Goal: Task Accomplishment & Management: Manage account settings

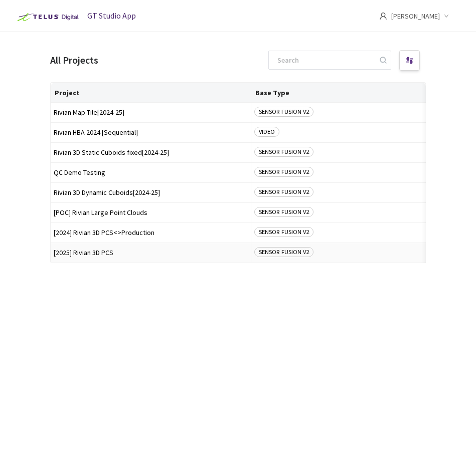
click at [89, 255] on span "[2025] Rivian 3D PCS" at bounding box center [151, 253] width 194 height 8
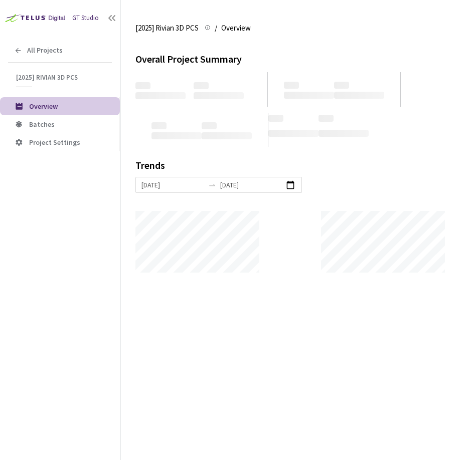
scroll to position [460, 476]
click at [45, 124] on span "Batches" at bounding box center [42, 124] width 26 height 9
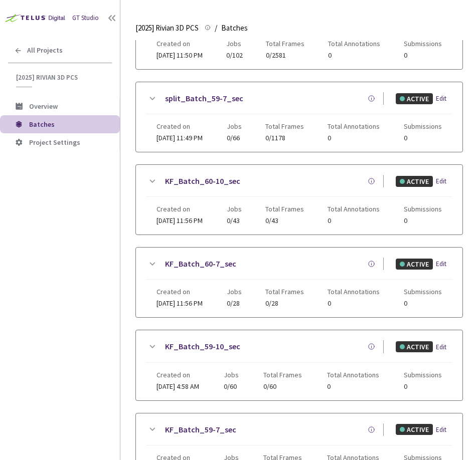
scroll to position [487, 0]
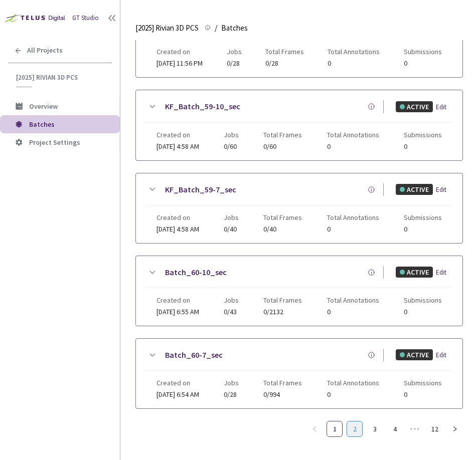
click at [354, 422] on link "2" at bounding box center [354, 429] width 15 height 15
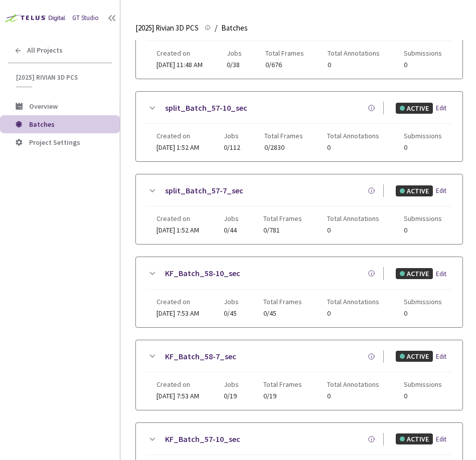
scroll to position [479, 0]
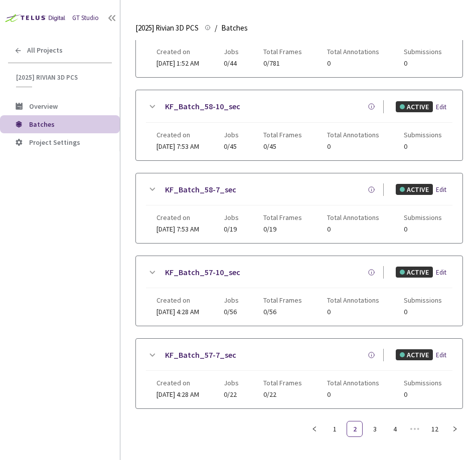
click at [372, 429] on div "Batches 112 Batches New Batch Batch_59-10_sec ACTIVE Edit Created on 18 Aug, 20…" at bounding box center [298, 10] width 327 height 899
click at [373, 424] on link "3" at bounding box center [374, 429] width 15 height 15
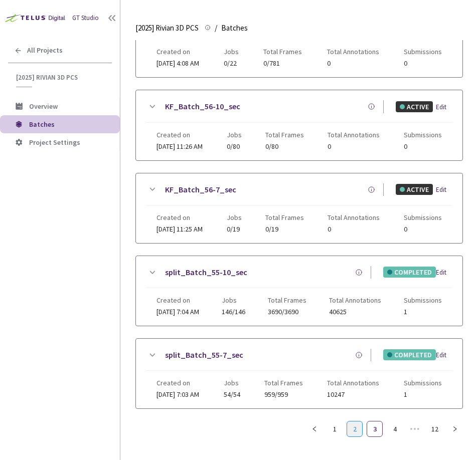
click at [354, 427] on link "2" at bounding box center [354, 429] width 15 height 15
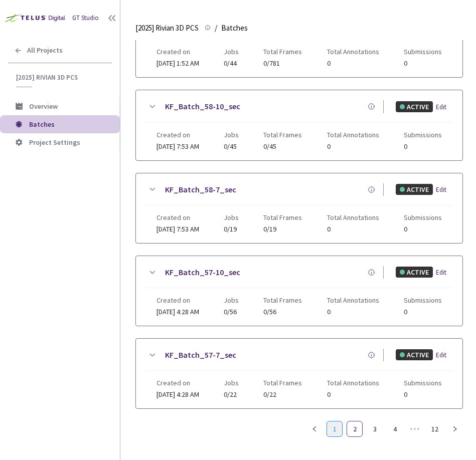
click at [331, 423] on link "1" at bounding box center [334, 429] width 15 height 15
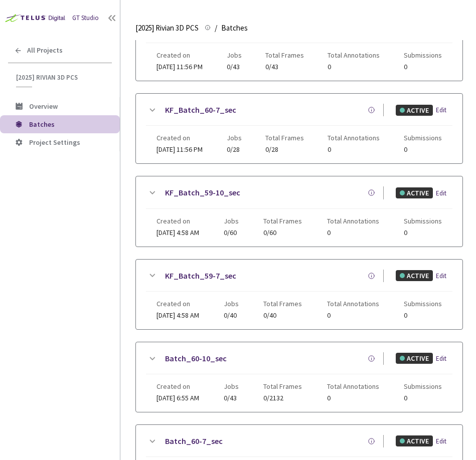
scroll to position [0, 0]
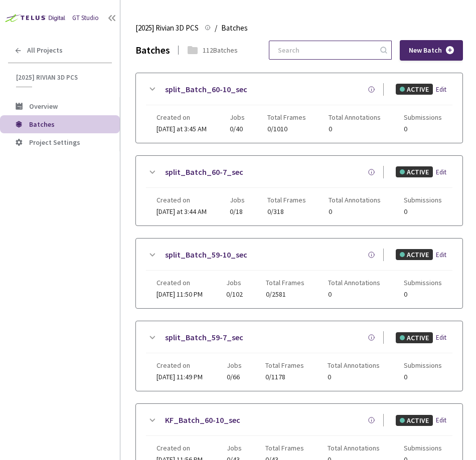
click at [326, 49] on input at bounding box center [325, 50] width 107 height 18
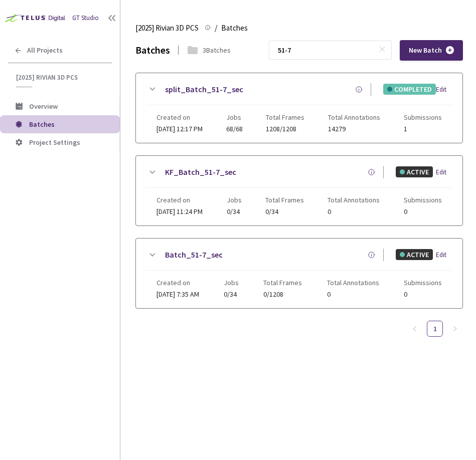
click at [148, 87] on icon at bounding box center [152, 89] width 12 height 12
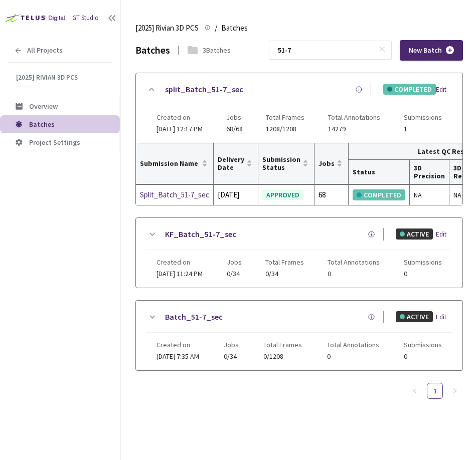
click at [148, 87] on icon at bounding box center [152, 89] width 12 height 12
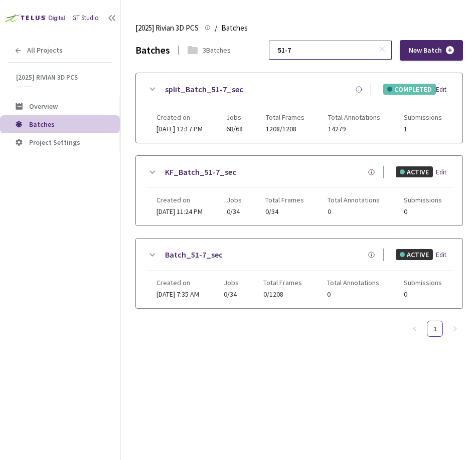
click at [325, 49] on input "51-7" at bounding box center [325, 50] width 107 height 18
click at [152, 86] on icon at bounding box center [152, 89] width 12 height 12
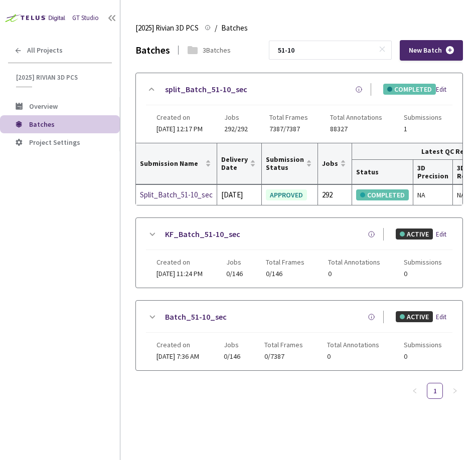
click at [152, 86] on icon at bounding box center [152, 89] width 12 height 12
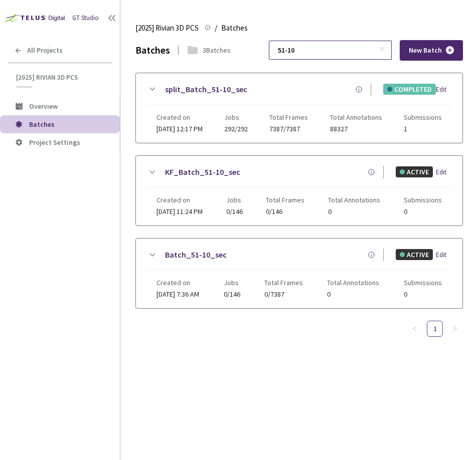
click at [331, 47] on input "51-10" at bounding box center [325, 50] width 107 height 18
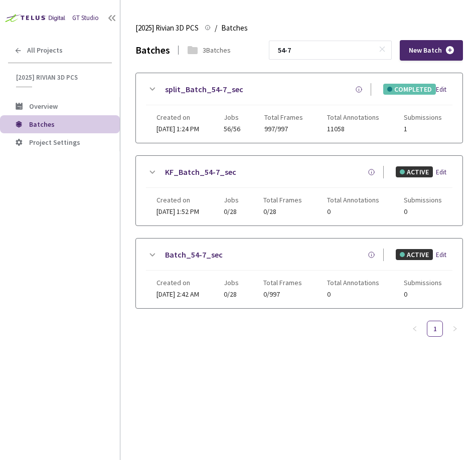
click at [154, 88] on icon at bounding box center [153, 89] width 6 height 3
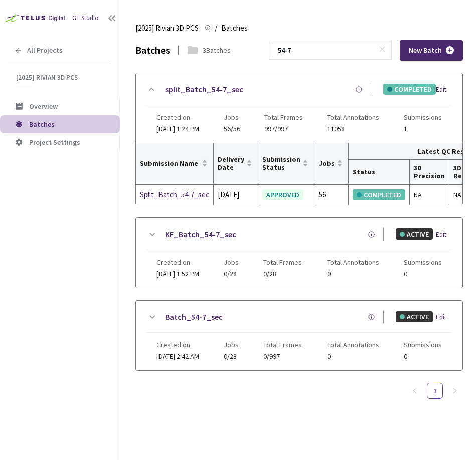
click at [154, 88] on icon at bounding box center [152, 89] width 12 height 12
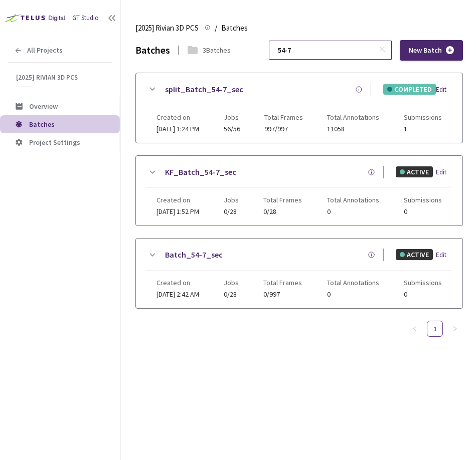
click at [325, 48] on input "54-7" at bounding box center [325, 50] width 107 height 18
click at [153, 87] on icon at bounding box center [152, 89] width 12 height 12
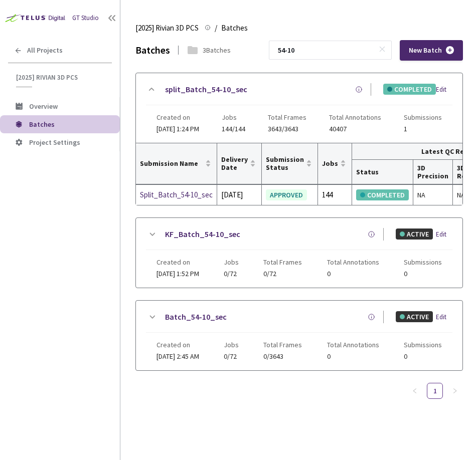
click at [153, 87] on icon at bounding box center [152, 89] width 12 height 12
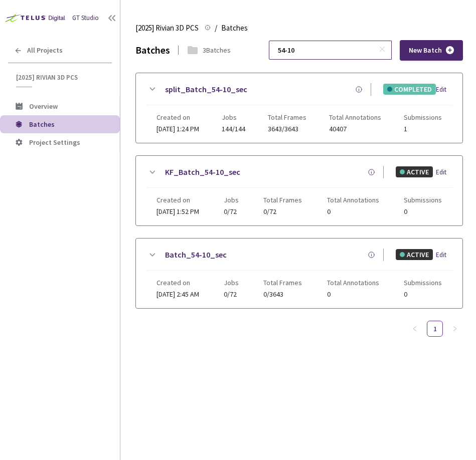
click at [331, 45] on input "54-10" at bounding box center [325, 50] width 107 height 18
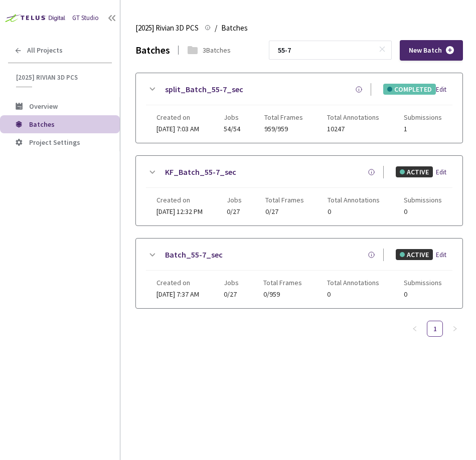
click at [158, 87] on div "split_Batch_55-7_sec" at bounding box center [264, 89] width 213 height 13
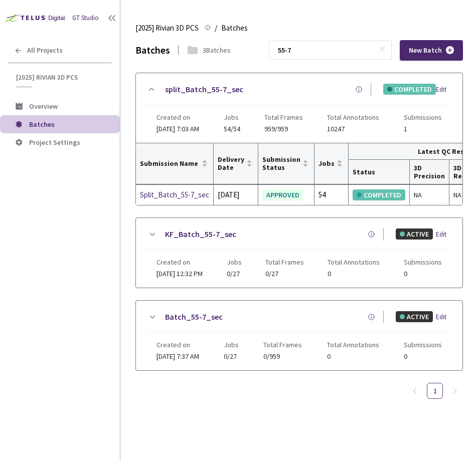
click at [157, 87] on icon at bounding box center [152, 89] width 12 height 12
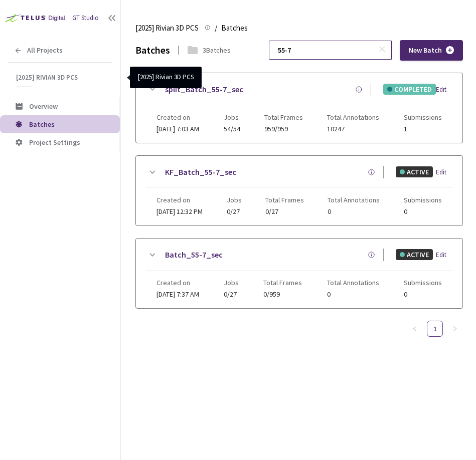
click at [325, 55] on input "55-7" at bounding box center [325, 50] width 107 height 18
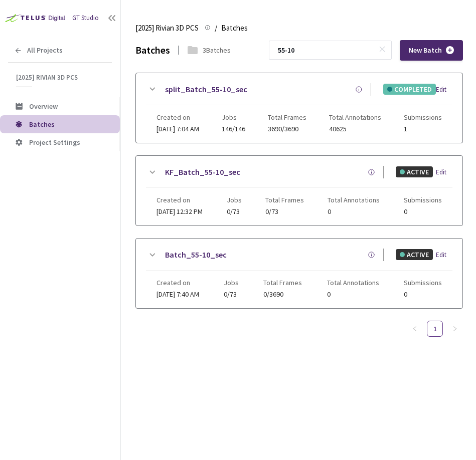
click at [155, 86] on icon at bounding box center [152, 89] width 12 height 12
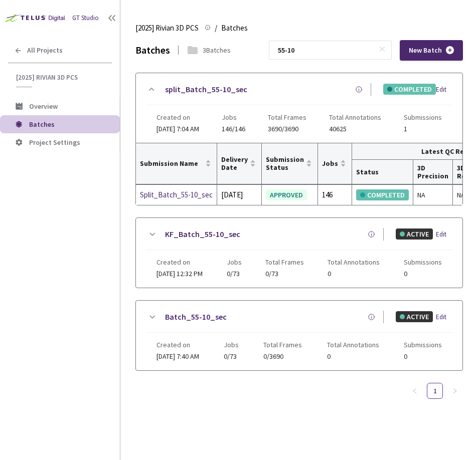
click at [155, 86] on icon at bounding box center [152, 89] width 12 height 12
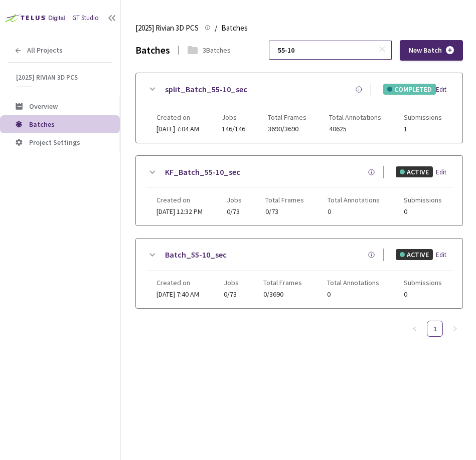
click at [322, 51] on input "55-10" at bounding box center [325, 50] width 107 height 18
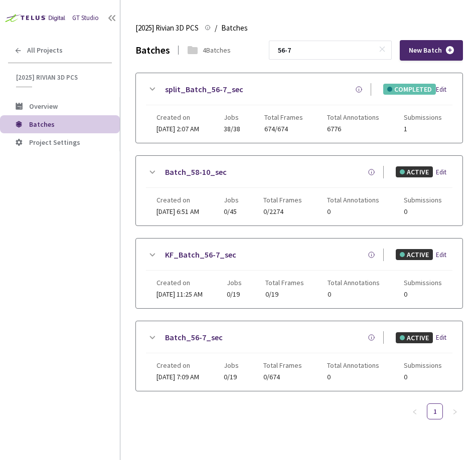
click at [152, 81] on div "split_Batch_56-7_sec COMPLETED Edit Created on 04 Aug, 2025 at 2:07 AM Jobs 38/…" at bounding box center [299, 108] width 326 height 70
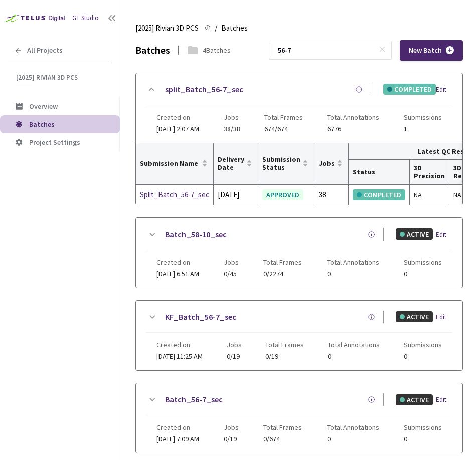
click at [152, 81] on div "split_Batch_56-7_sec COMPLETED Edit Created on 04 Aug, 2025 at 2:07 AM Jobs 38/…" at bounding box center [299, 108] width 326 height 70
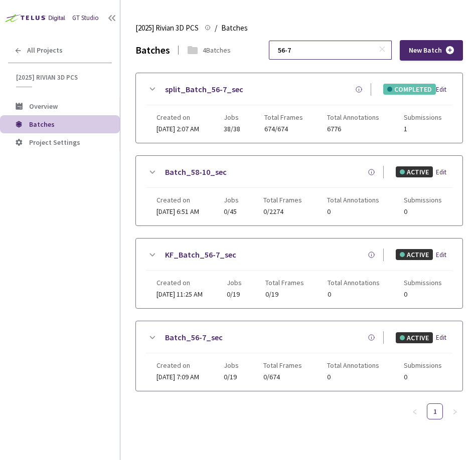
click at [329, 58] on input "56-7" at bounding box center [325, 50] width 107 height 18
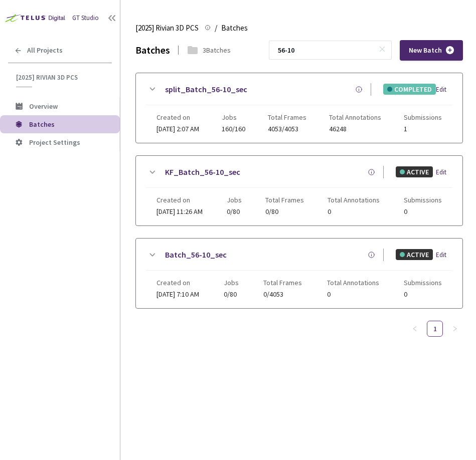
type input "56-10"
click at [149, 87] on icon at bounding box center [152, 89] width 12 height 12
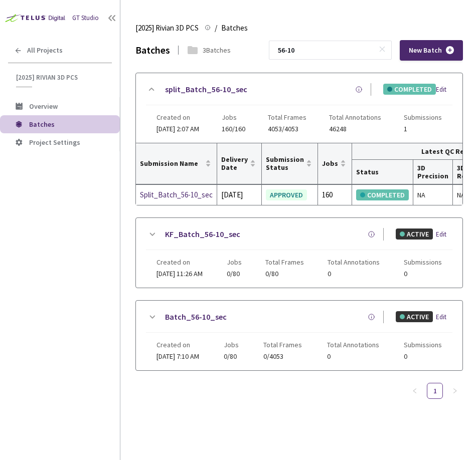
click at [149, 87] on icon at bounding box center [152, 89] width 12 height 12
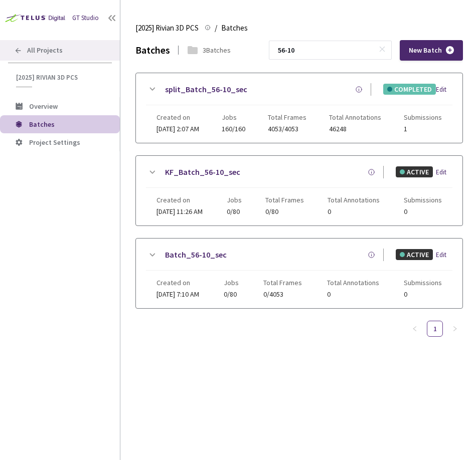
click at [39, 52] on span "All Projects" at bounding box center [45, 50] width 36 height 9
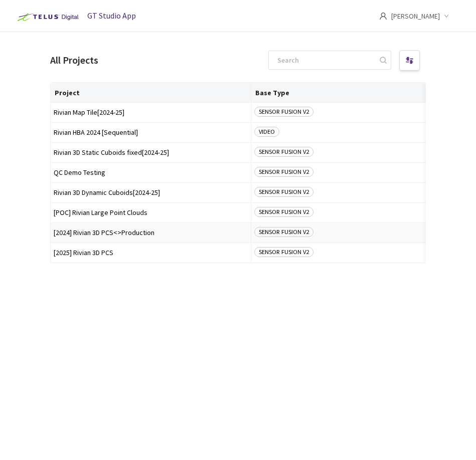
click at [94, 227] on td "[2024] Rivian 3D PCS<>Production" at bounding box center [151, 233] width 200 height 20
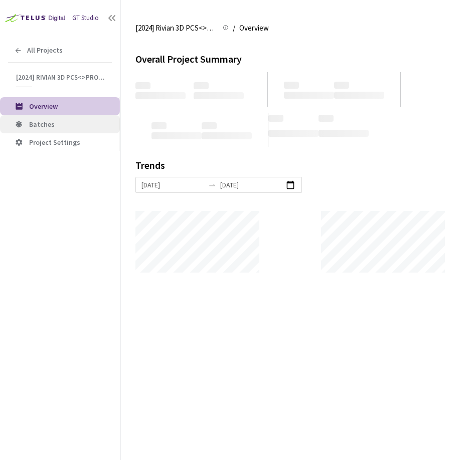
scroll to position [460, 476]
click at [51, 123] on span "Batches" at bounding box center [42, 124] width 26 height 9
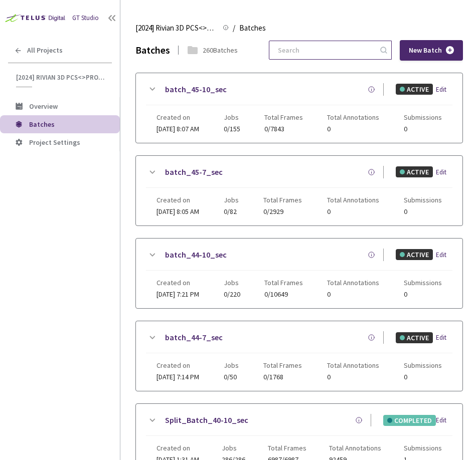
click at [322, 55] on input at bounding box center [325, 50] width 107 height 18
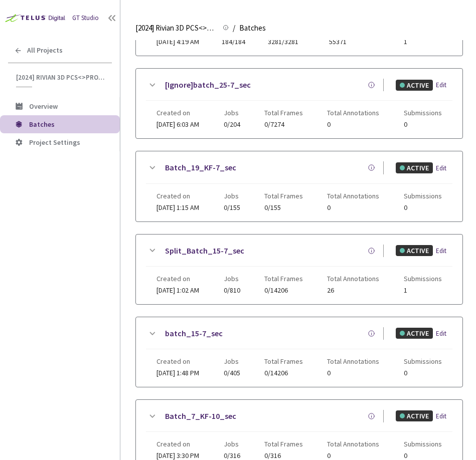
scroll to position [479, 0]
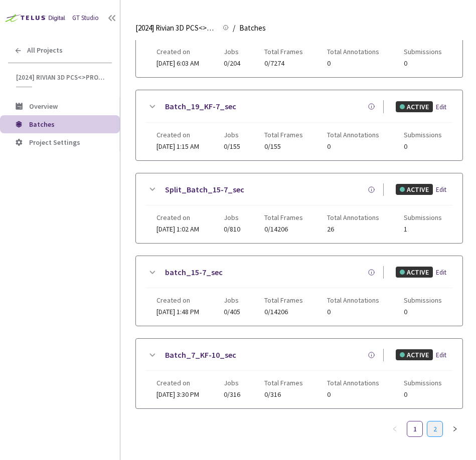
type input "5-7"
click at [430, 429] on link "2" at bounding box center [434, 429] width 15 height 15
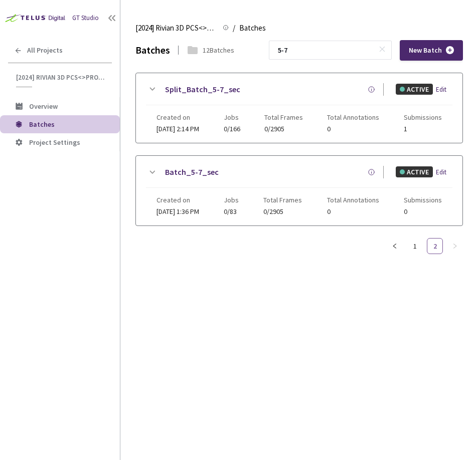
scroll to position [0, 0]
click at [145, 84] on div "Split_Batch_5-7_sec ACTIVE Edit Created on 18 Aug, 2024 at 2:14 PM Jobs 0/166 T…" at bounding box center [299, 108] width 326 height 70
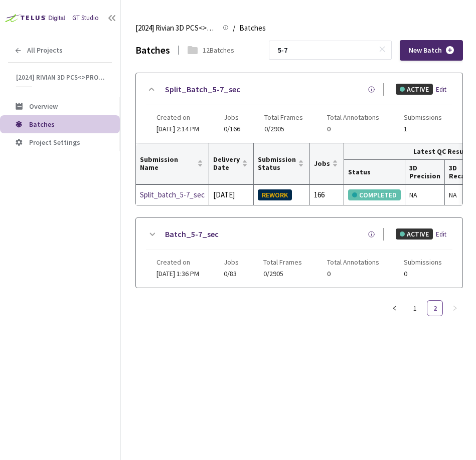
click at [67, 233] on div "GT Studio All Projects [2024] Rivian 3D PCS<>Production [2024] Rivian 3D PCS<>P…" at bounding box center [60, 216] width 120 height 433
click at [383, 52] on icon at bounding box center [381, 49] width 7 height 7
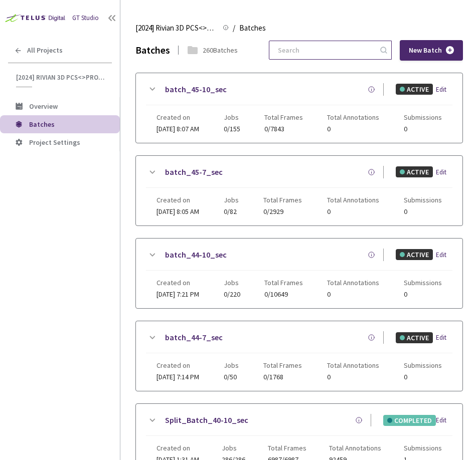
click at [336, 50] on input at bounding box center [325, 50] width 107 height 18
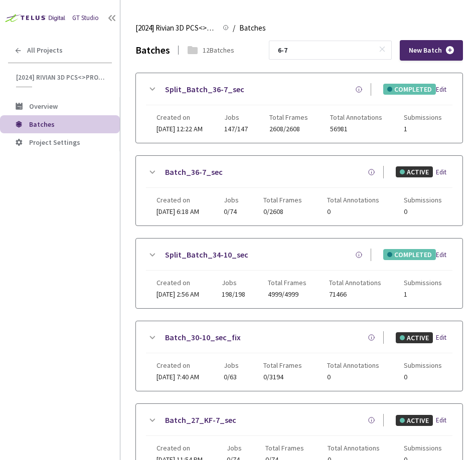
scroll to position [479, 0]
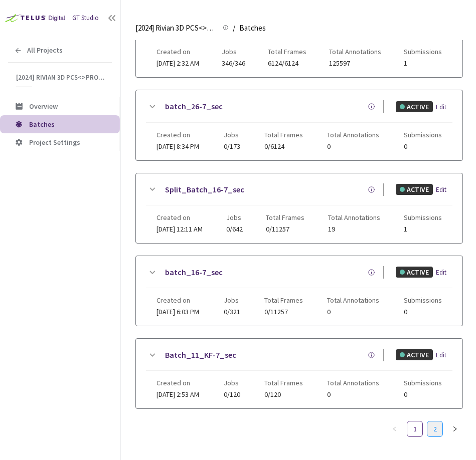
click at [431, 423] on link "2" at bounding box center [434, 429] width 15 height 15
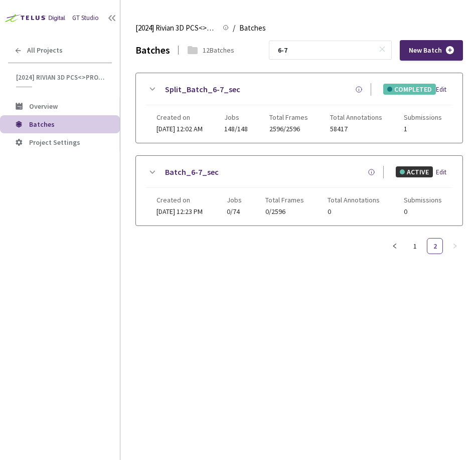
click at [146, 88] on icon at bounding box center [152, 89] width 12 height 12
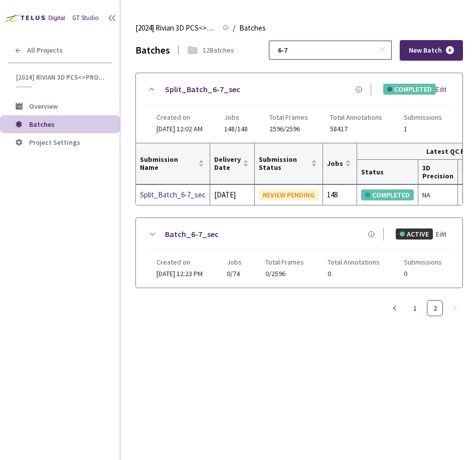
click at [313, 49] on input "6-7" at bounding box center [325, 50] width 107 height 18
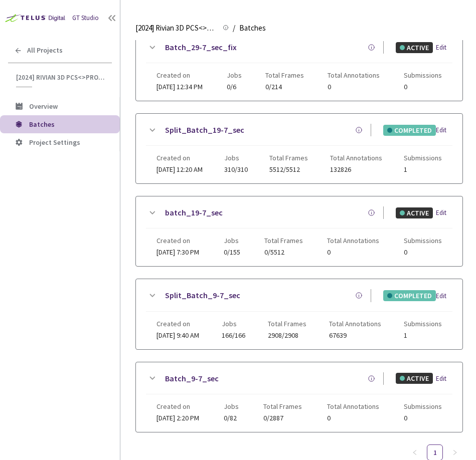
scroll to position [314, 0]
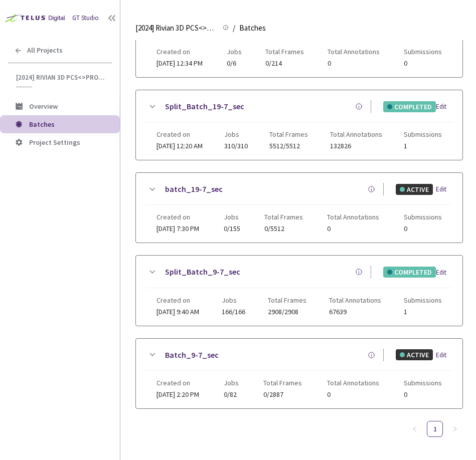
click at [153, 269] on icon at bounding box center [152, 272] width 12 height 12
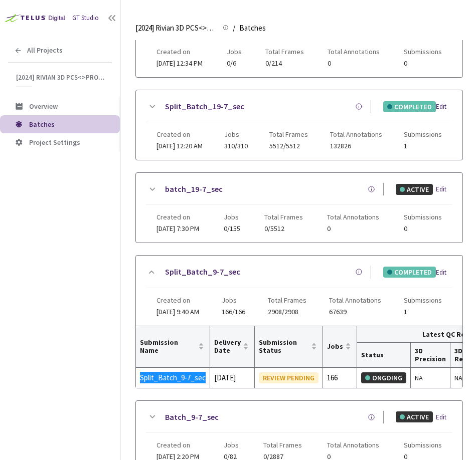
scroll to position [0, 0]
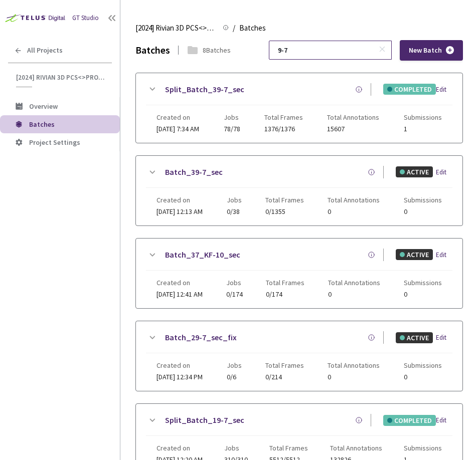
click at [335, 53] on input "9-7" at bounding box center [325, 50] width 107 height 18
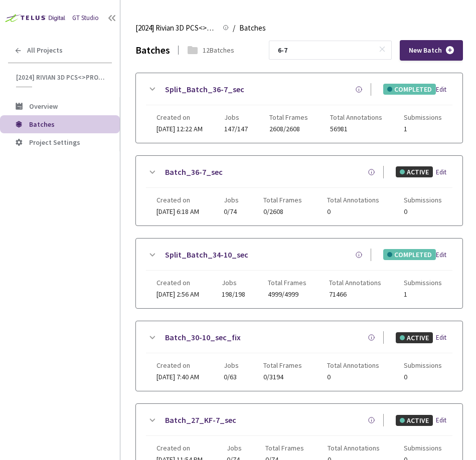
scroll to position [479, 0]
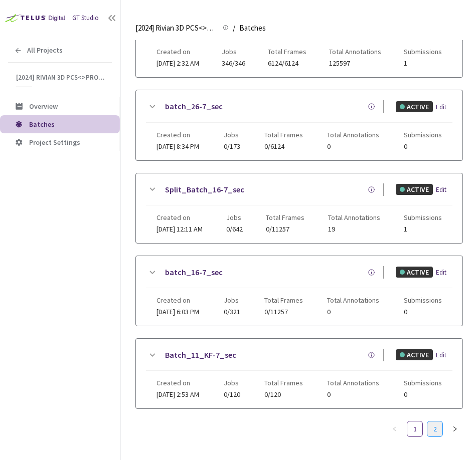
type input "6-7"
click at [434, 428] on link "2" at bounding box center [434, 429] width 15 height 15
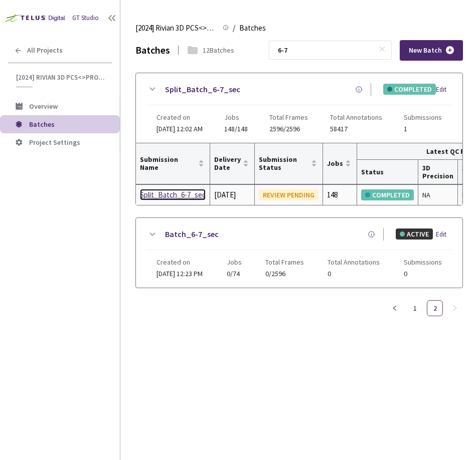
click at [156, 201] on div "Split_Batch_6-7_sec" at bounding box center [173, 195] width 66 height 12
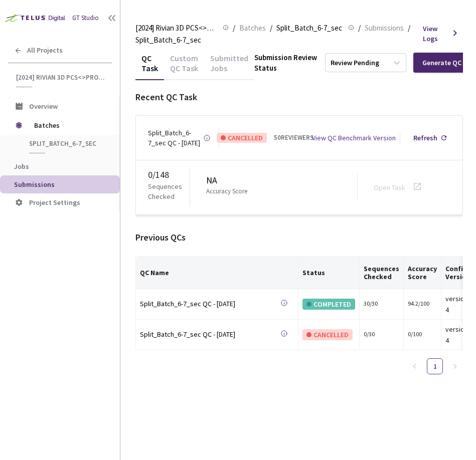
click at [174, 58] on div "Custom QC Task" at bounding box center [184, 66] width 40 height 27
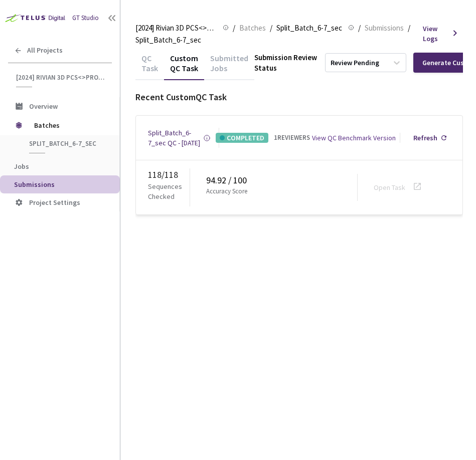
click at [142, 53] on div "QC Task" at bounding box center [149, 66] width 29 height 27
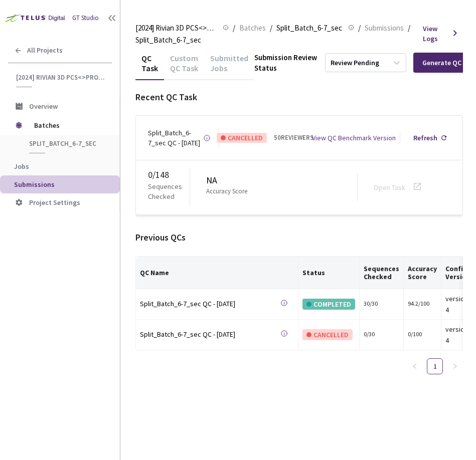
click at [179, 62] on div "Custom QC Task" at bounding box center [184, 66] width 40 height 27
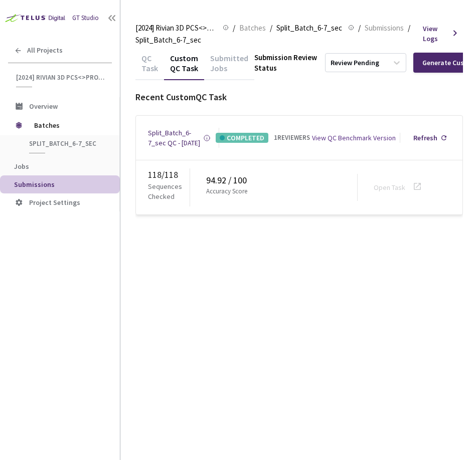
click at [151, 71] on div "QC Task" at bounding box center [149, 66] width 29 height 27
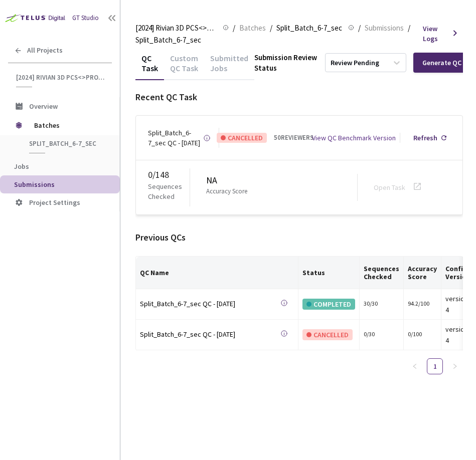
click at [171, 67] on div "Custom QC Task" at bounding box center [184, 66] width 40 height 27
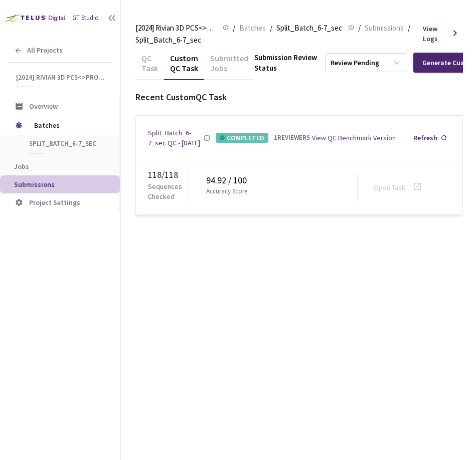
click at [146, 65] on div "QC Task" at bounding box center [149, 66] width 29 height 27
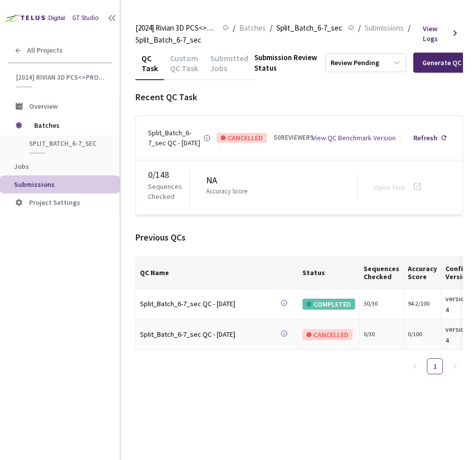
scroll to position [0, 3]
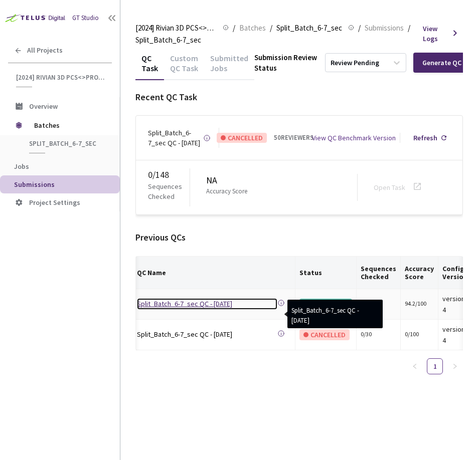
click at [219, 309] on div "Split_Batch_6-7_sec QC - 23 Jul, 2025" at bounding box center [207, 303] width 140 height 11
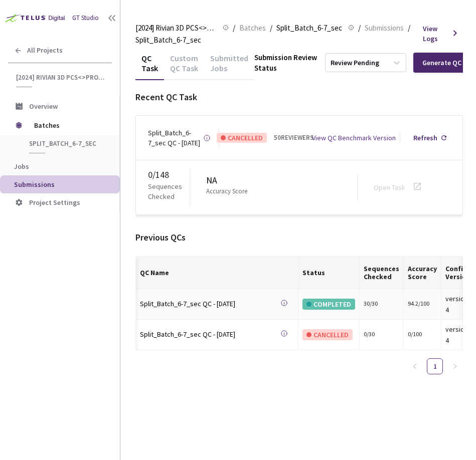
scroll to position [0, 50]
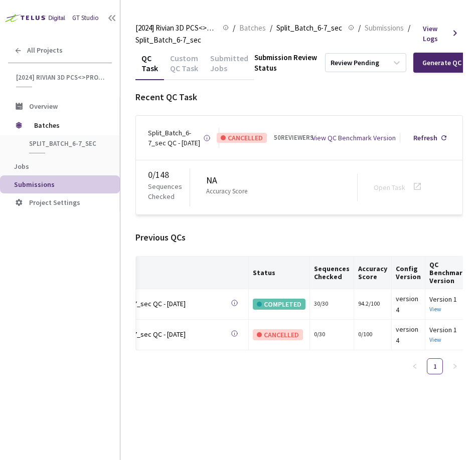
click at [180, 58] on div "Custom QC Task" at bounding box center [184, 66] width 40 height 27
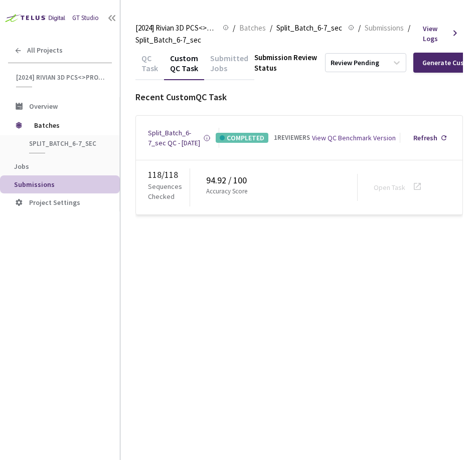
click at [149, 62] on div "QC Task" at bounding box center [149, 66] width 29 height 27
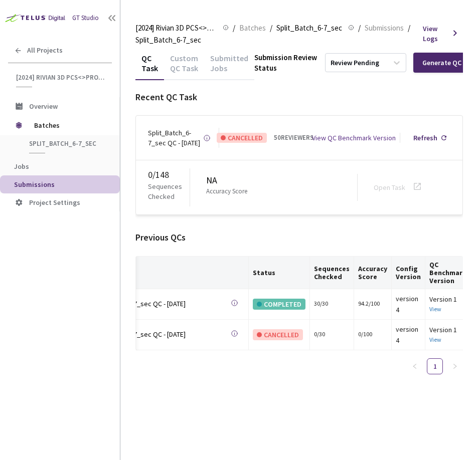
click at [237, 403] on div "QC Task Custom QC Task Submitted Jobs Submission Review Status Review Pending G…" at bounding box center [298, 255] width 327 height 409
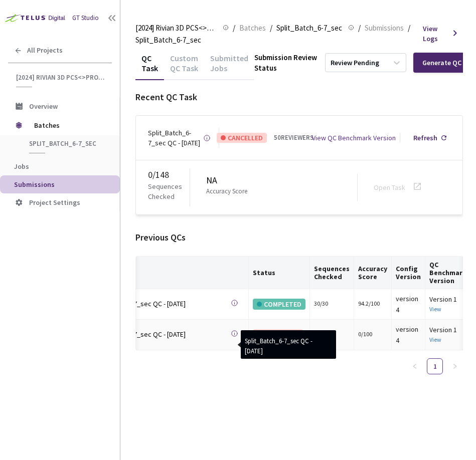
scroll to position [0, 0]
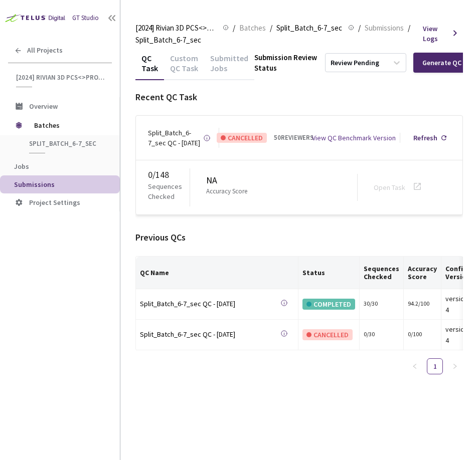
click at [198, 377] on div "QC Name Status Sequences Checked Accuracy Score Config Version QC Benchmark Ver…" at bounding box center [298, 319] width 327 height 126
click at [186, 57] on div "Custom QC Task" at bounding box center [184, 66] width 40 height 27
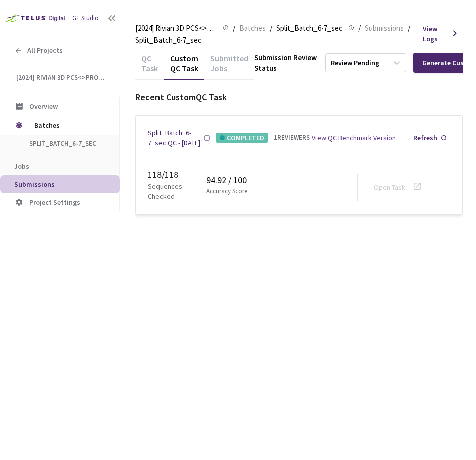
click at [247, 345] on div "QC Task Custom QC Task Submitted Jobs Submission Review Status Review Pending G…" at bounding box center [298, 255] width 327 height 409
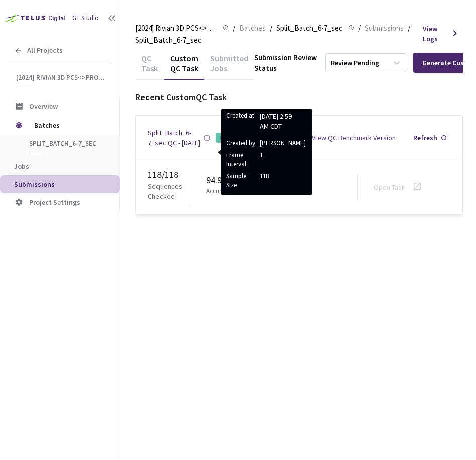
click at [141, 64] on div "QC Task" at bounding box center [149, 66] width 29 height 27
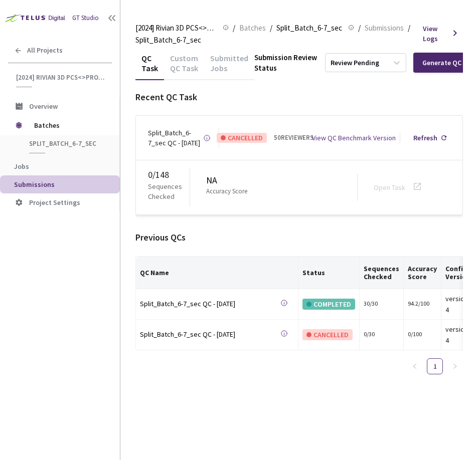
click at [190, 64] on div "Custom QC Task" at bounding box center [184, 66] width 40 height 27
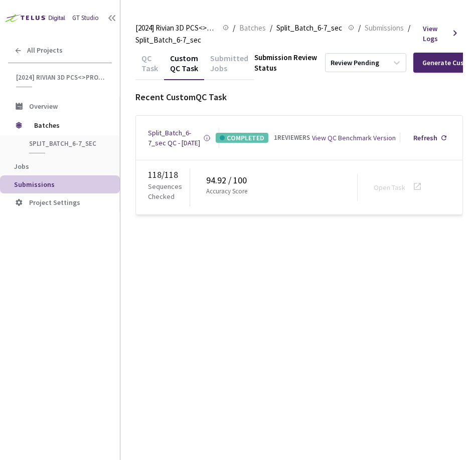
click at [219, 281] on div "QC Task Custom QC Task Submitted Jobs Submission Review Status Review Pending G…" at bounding box center [298, 255] width 327 height 409
click at [260, 326] on div "QC Task Custom QC Task Submitted Jobs Submission Review Status Review Pending G…" at bounding box center [298, 255] width 327 height 409
click at [256, 20] on div "[2024] Rivian 3D PCS<>Production [2024] Rivian 3D PCS<>Production / Batches / S…" at bounding box center [298, 33] width 327 height 35
click at [250, 25] on span "Batches" at bounding box center [252, 28] width 27 height 12
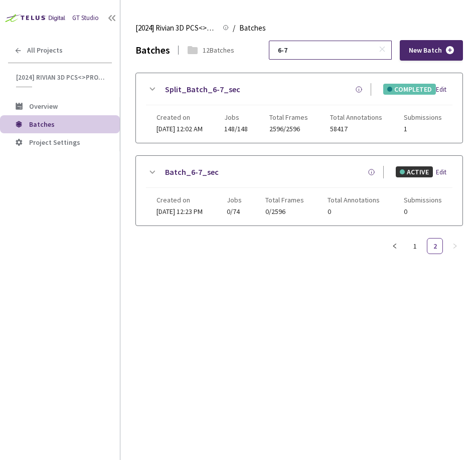
click at [348, 48] on input "6-7" at bounding box center [325, 50] width 107 height 18
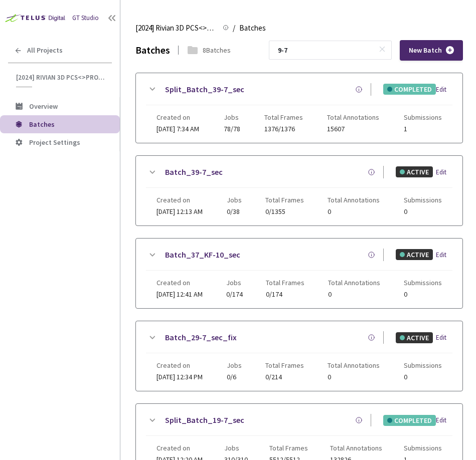
scroll to position [314, 0]
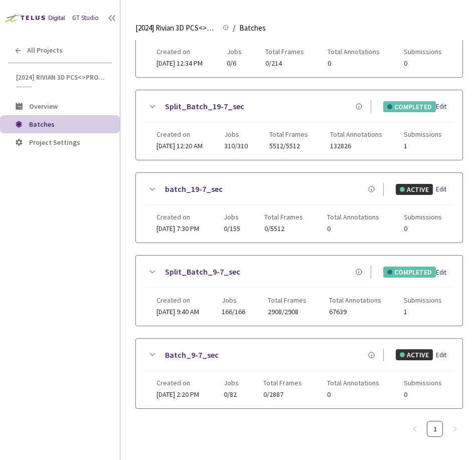
type input "9-7"
click at [149, 269] on icon at bounding box center [152, 272] width 12 height 12
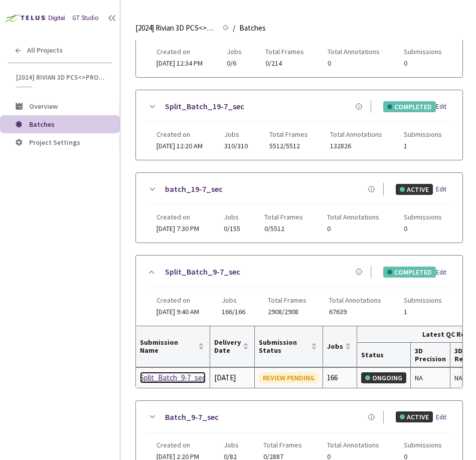
click at [176, 379] on div "Split_Batch_9-7_sec" at bounding box center [173, 378] width 66 height 12
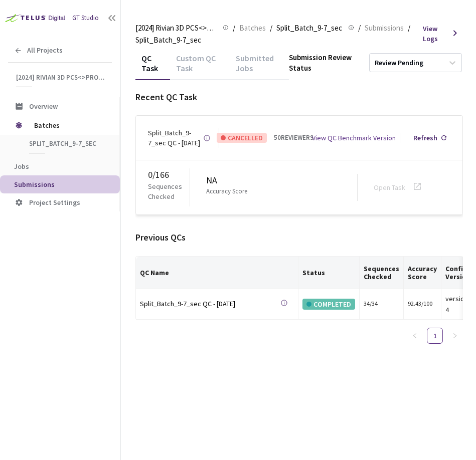
click at [182, 71] on div "Custom QC Task" at bounding box center [200, 66] width 60 height 27
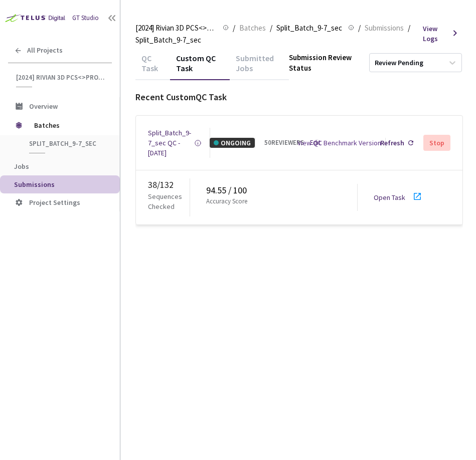
click at [212, 254] on div "QC Task Custom QC Task Submitted Jobs Submission Review Status Review Pending R…" at bounding box center [298, 255] width 327 height 409
click at [152, 77] on div "QC Task" at bounding box center [152, 66] width 35 height 27
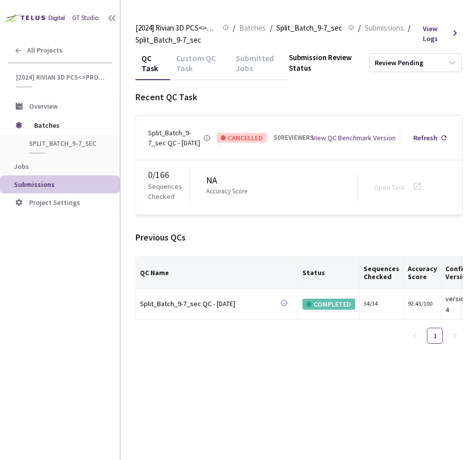
click at [218, 56] on div "Custom QC Task" at bounding box center [200, 66] width 60 height 27
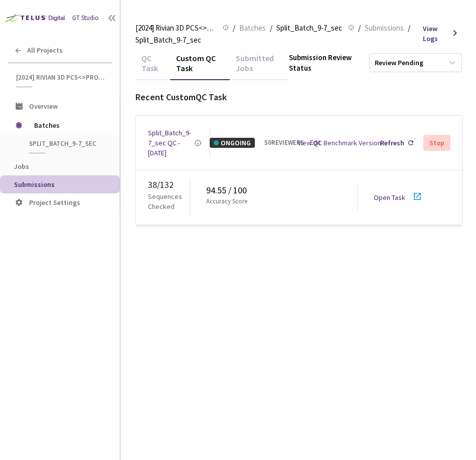
click at [161, 60] on div "QC Task" at bounding box center [152, 66] width 35 height 27
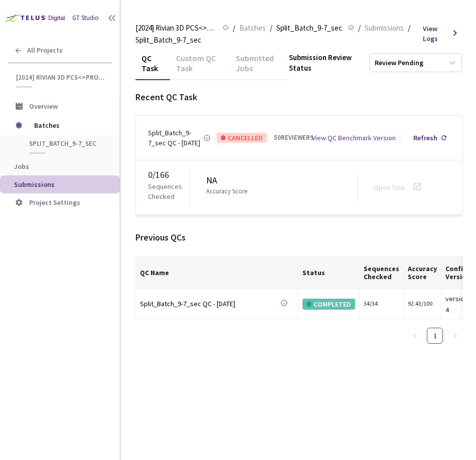
click at [187, 60] on div "Custom QC Task" at bounding box center [200, 66] width 60 height 27
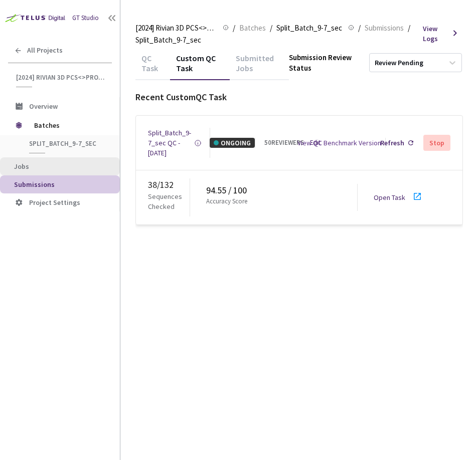
click at [24, 167] on span "Jobs" at bounding box center [21, 166] width 15 height 9
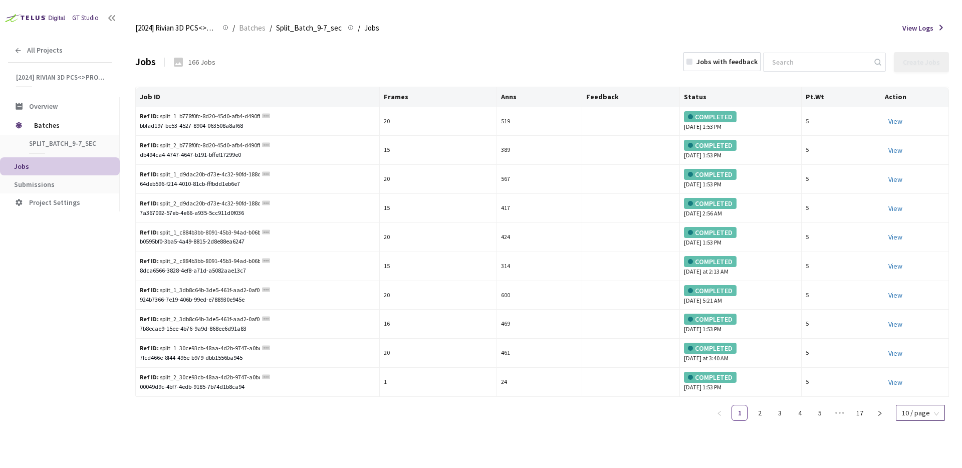
click at [918, 420] on span "10 / page" at bounding box center [920, 412] width 37 height 15
click at [918, 393] on div "100 / page" at bounding box center [920, 394] width 36 height 11
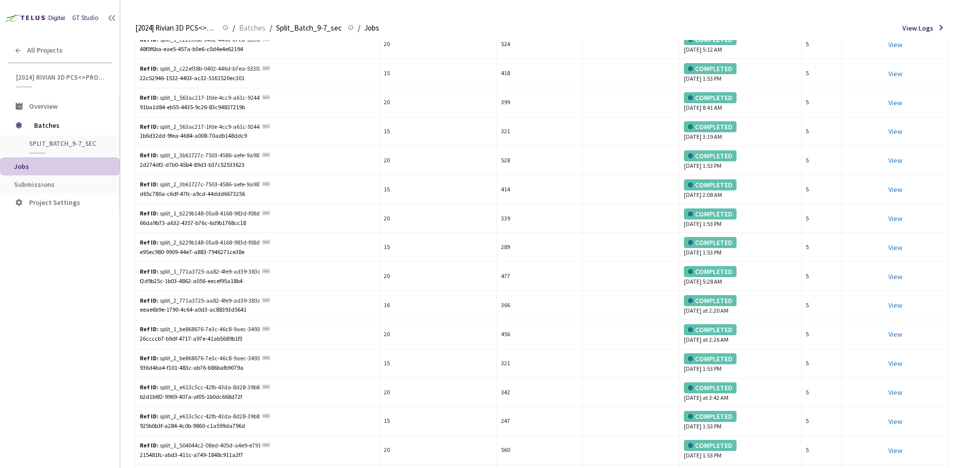
scroll to position [2570, 0]
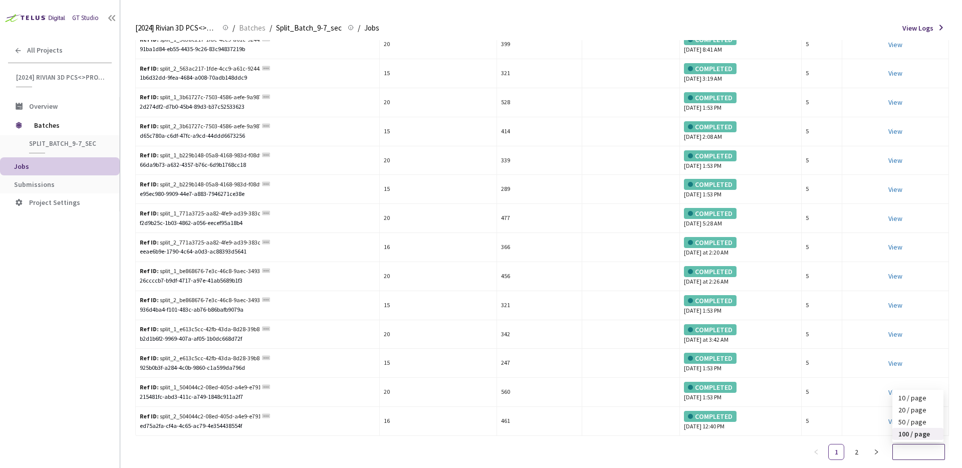
click at [943, 429] on div "100 / page" at bounding box center [919, 452] width 53 height 16
click at [855, 429] on link "2" at bounding box center [856, 452] width 15 height 15
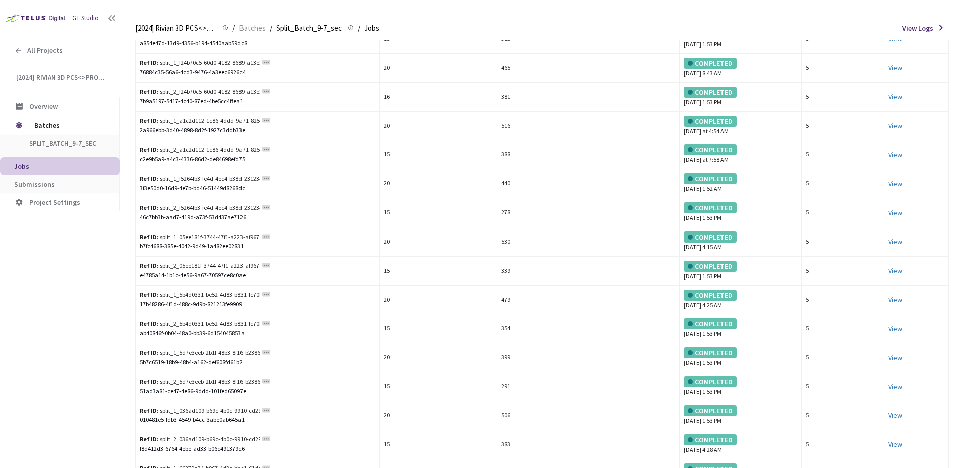
scroll to position [486, 0]
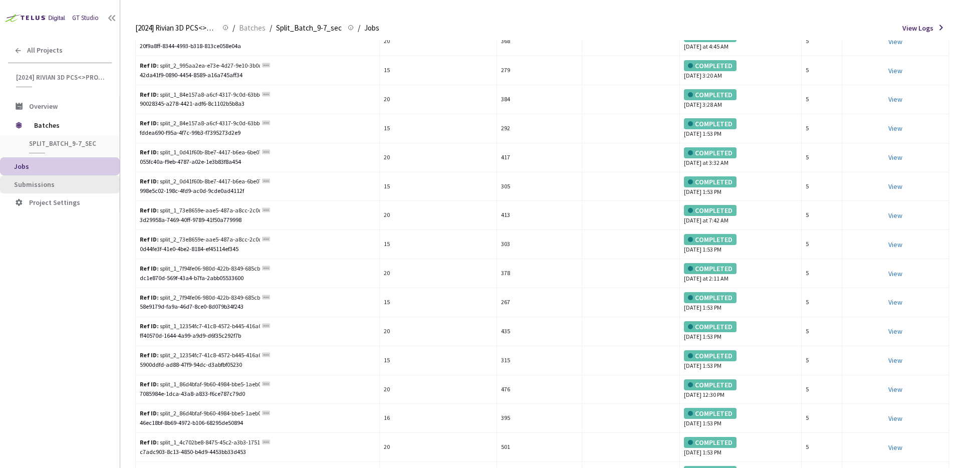
click at [48, 192] on li "Submissions" at bounding box center [60, 184] width 120 height 18
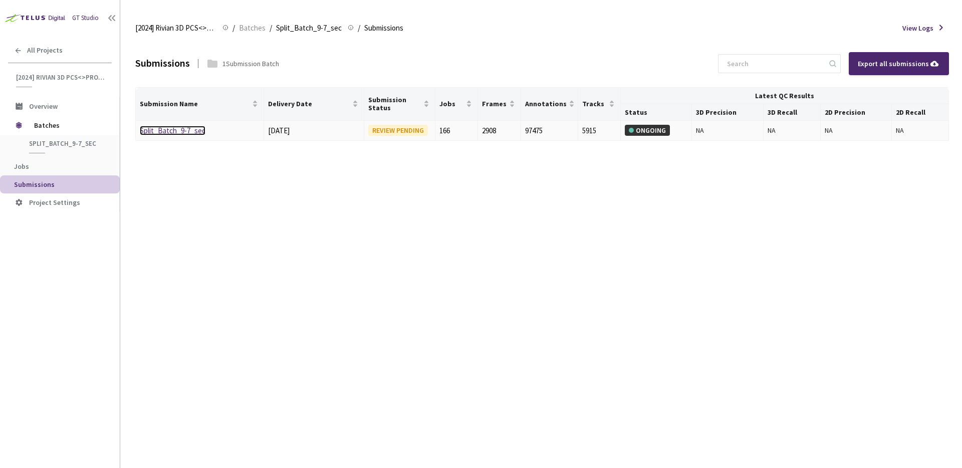
click at [174, 134] on link "Split_Batch_9-7_sec" at bounding box center [173, 131] width 66 height 10
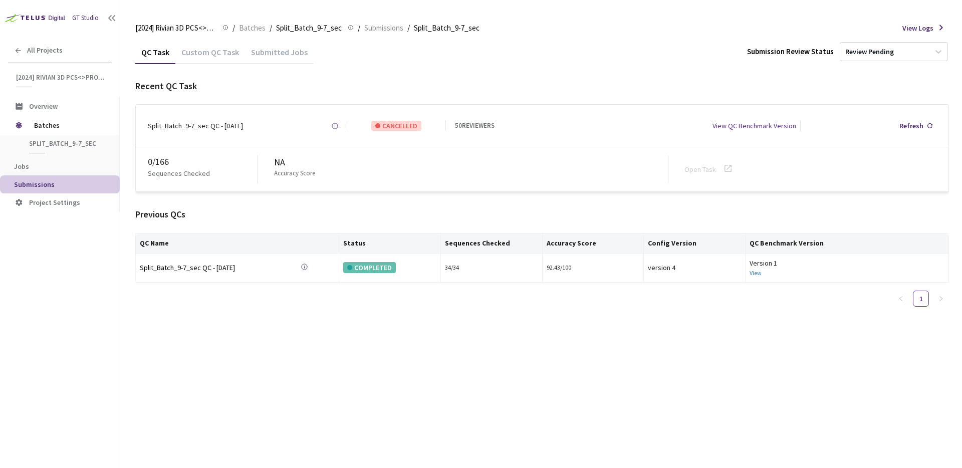
click at [188, 61] on div "Custom QC Task" at bounding box center [210, 55] width 70 height 17
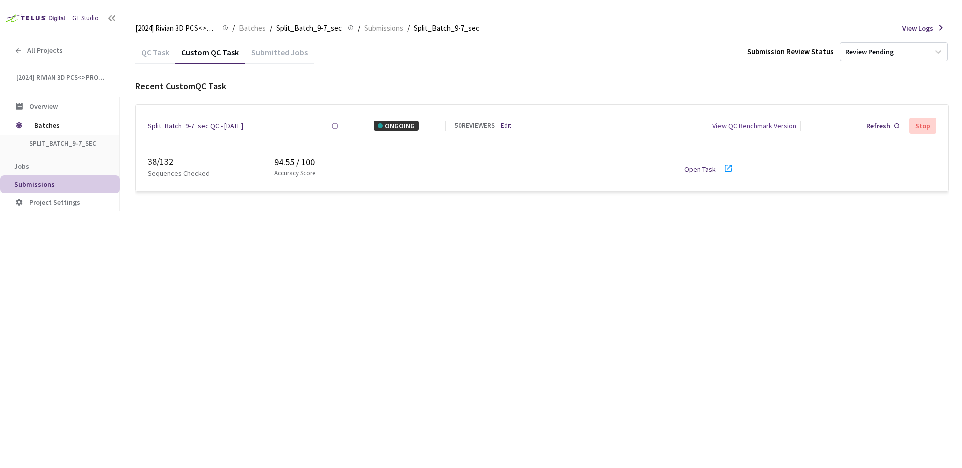
click at [232, 299] on div "QC Task Custom QC Task Submitted Jobs Submission Review Status Review Pending R…" at bounding box center [542, 254] width 814 height 428
click at [153, 57] on div "QC Task" at bounding box center [155, 55] width 40 height 17
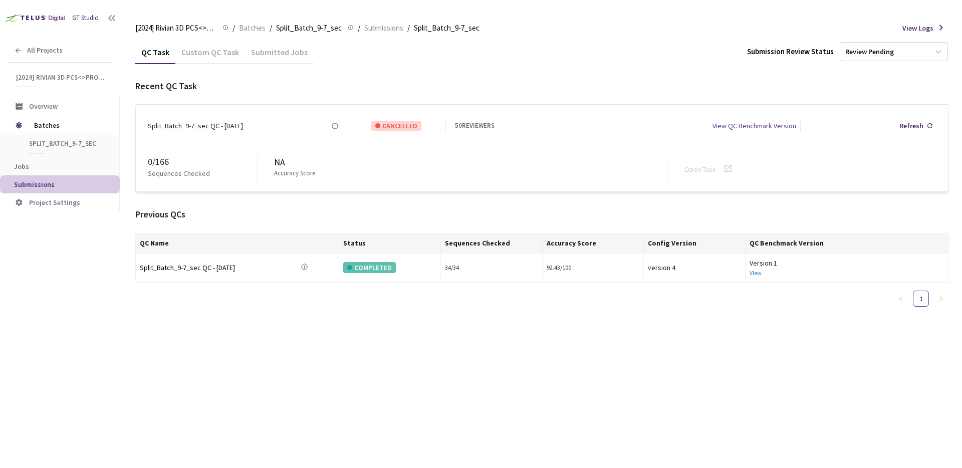
click at [200, 47] on div "Custom QC Task" at bounding box center [210, 55] width 70 height 17
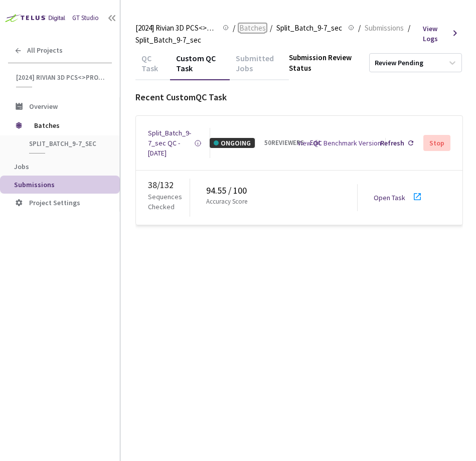
click at [259, 29] on span "Batches" at bounding box center [252, 28] width 27 height 12
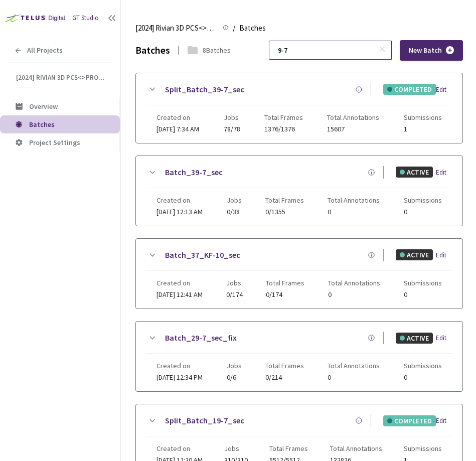
click at [327, 45] on input "9-7" at bounding box center [325, 50] width 107 height 18
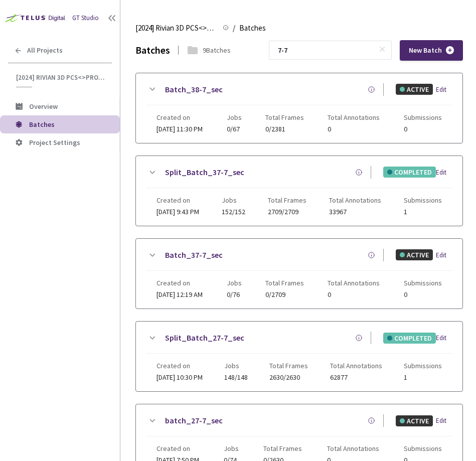
scroll to position [396, 0]
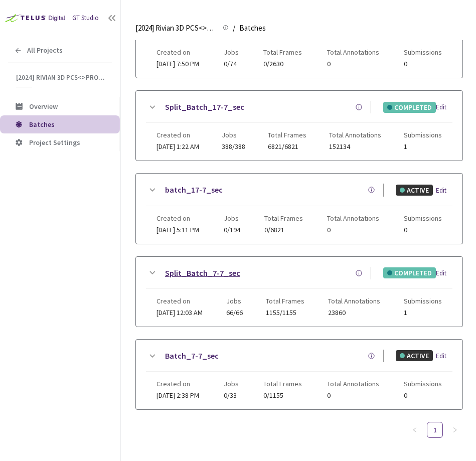
type input "7-7"
click at [181, 274] on link "Split_Batch_7-7_sec" at bounding box center [202, 273] width 75 height 13
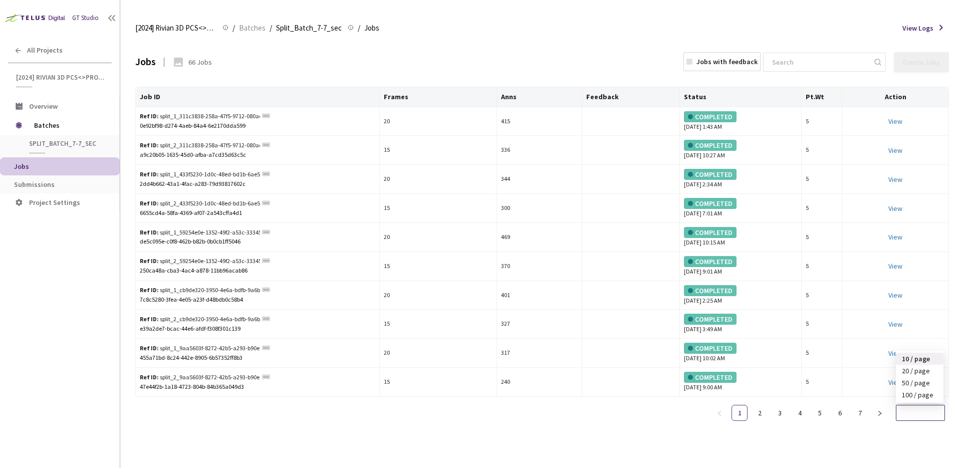
click at [933, 411] on span "10 / page" at bounding box center [920, 412] width 37 height 15
click at [912, 398] on div "100 / page" at bounding box center [920, 394] width 36 height 11
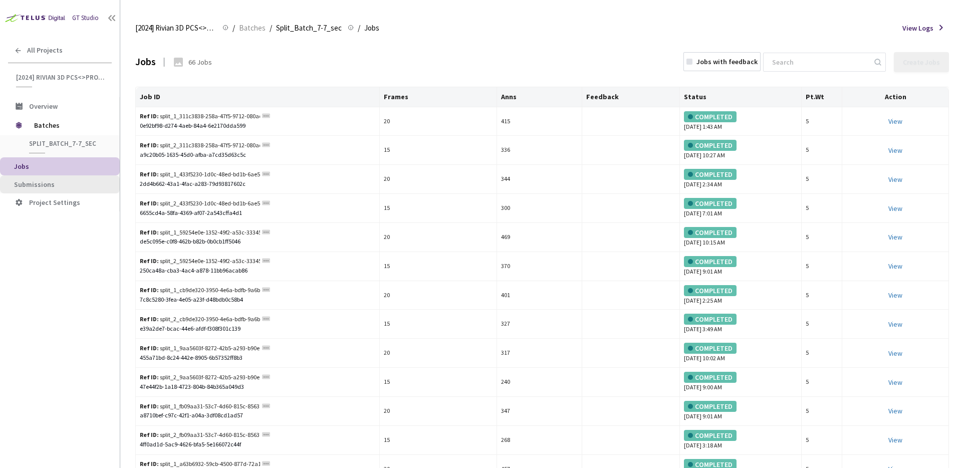
click at [46, 186] on span "Submissions" at bounding box center [34, 184] width 41 height 9
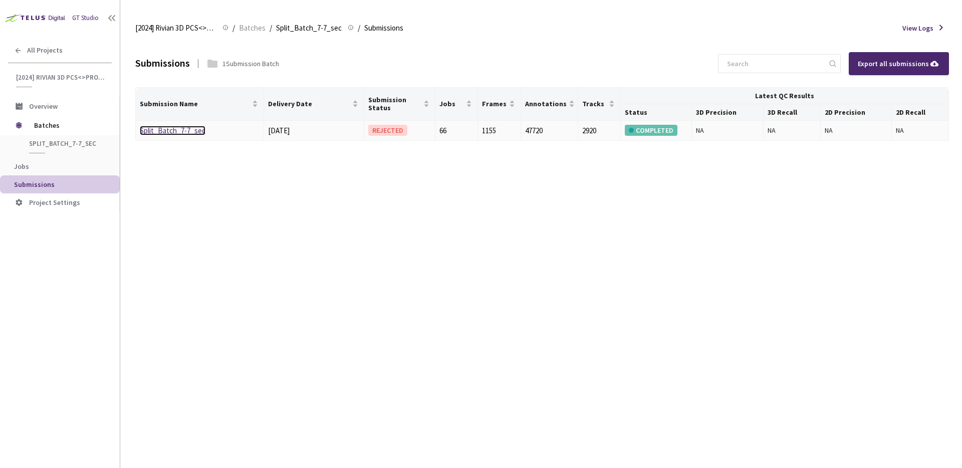
click at [147, 134] on link "Split_Batch_7-7_sec" at bounding box center [173, 131] width 66 height 10
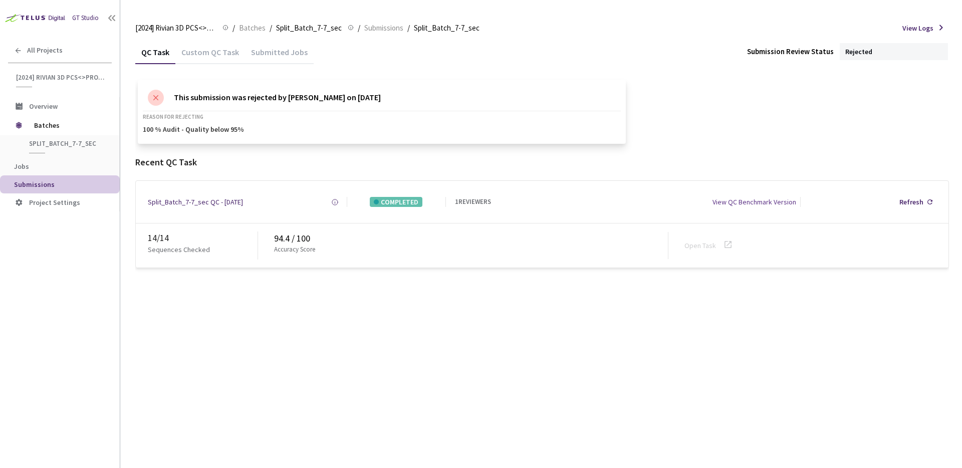
click at [211, 54] on div "Custom QC Task" at bounding box center [210, 55] width 70 height 17
click at [157, 54] on div "QC Task" at bounding box center [155, 55] width 40 height 17
click at [222, 47] on div "Custom QC Task" at bounding box center [210, 55] width 70 height 17
click at [173, 46] on div "QC Task" at bounding box center [155, 51] width 40 height 22
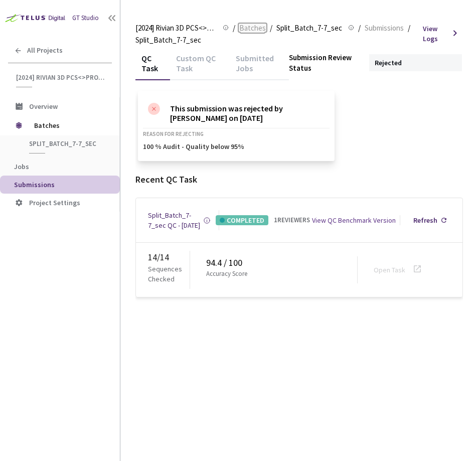
click at [246, 29] on span "Batches" at bounding box center [252, 28] width 27 height 12
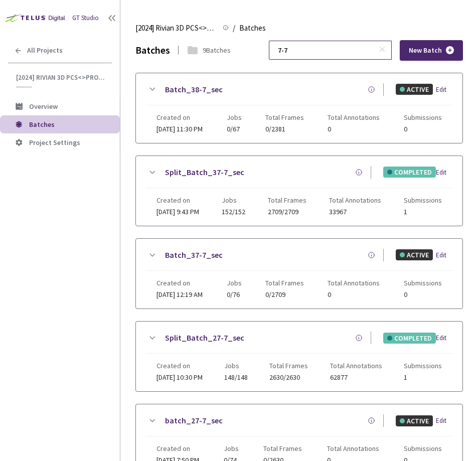
click at [338, 56] on input "7-7" at bounding box center [325, 50] width 107 height 18
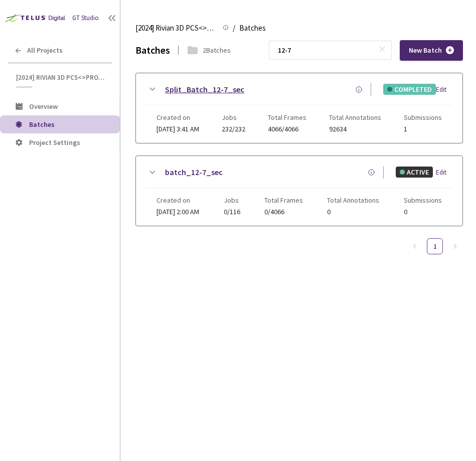
type input "12-7"
click at [176, 92] on link "Split_Batch_12-7_sec" at bounding box center [204, 89] width 79 height 13
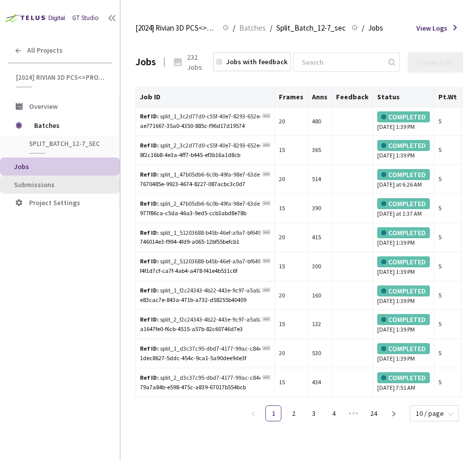
click at [45, 186] on span "Submissions" at bounding box center [34, 184] width 41 height 9
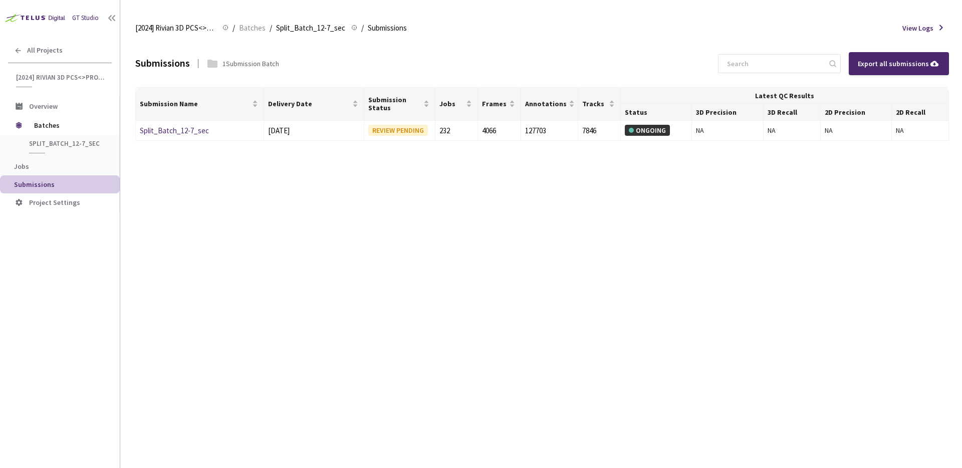
click at [516, 175] on div "Submissions 1 Submission Batch Export all submissions Submission Name Delivery …" at bounding box center [542, 254] width 814 height 428
click at [166, 133] on link "Split_Batch_12-7_sec" at bounding box center [174, 131] width 69 height 10
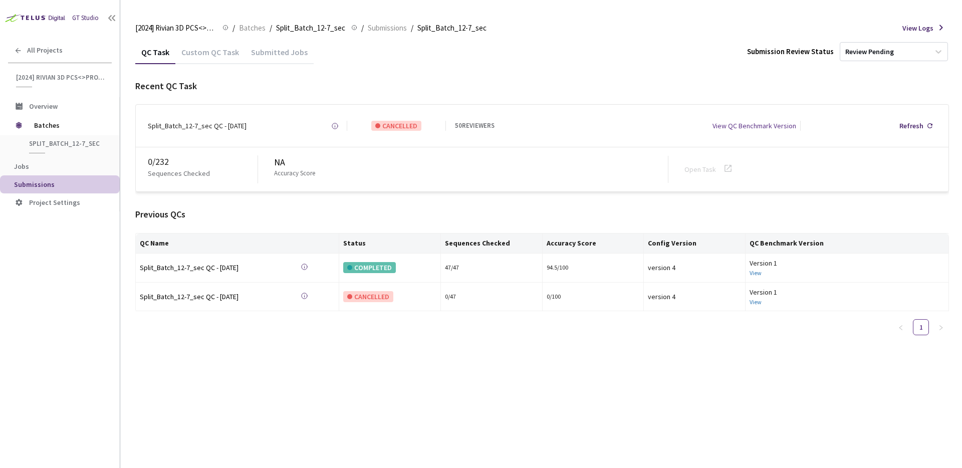
click at [186, 50] on div "Custom QC Task" at bounding box center [210, 55] width 70 height 17
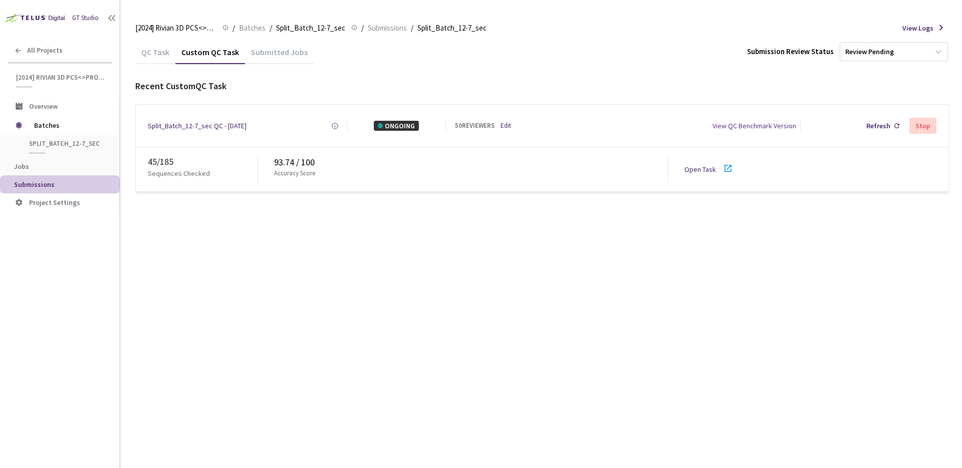
click at [254, 293] on div "QC Task Custom QC Task Submitted Jobs Submission Review Status Review Pending R…" at bounding box center [542, 254] width 814 height 428
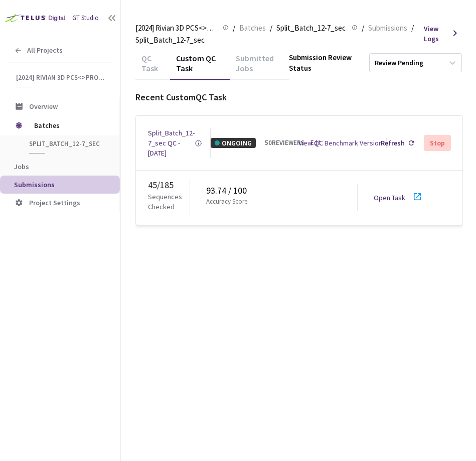
click at [77, 280] on div "GT Studio All Projects [2024] Rivian 3D PCS<>Production [2024] Rivian 3D PCS<>P…" at bounding box center [60, 216] width 120 height 433
click at [241, 32] on span "Batches" at bounding box center [252, 28] width 27 height 12
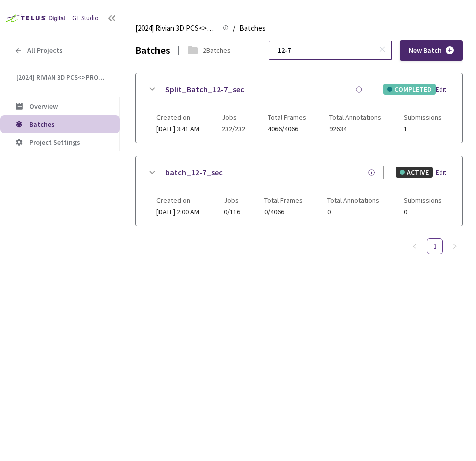
click at [346, 46] on input "12-7" at bounding box center [325, 50] width 107 height 18
click at [378, 49] on input "12-7" at bounding box center [325, 50] width 107 height 18
click at [383, 49] on icon at bounding box center [381, 49] width 7 height 7
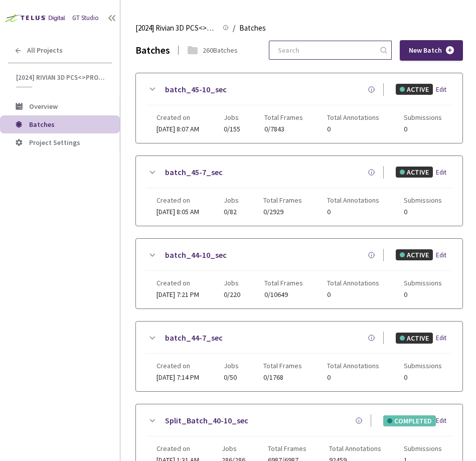
click at [342, 47] on input at bounding box center [325, 50] width 107 height 18
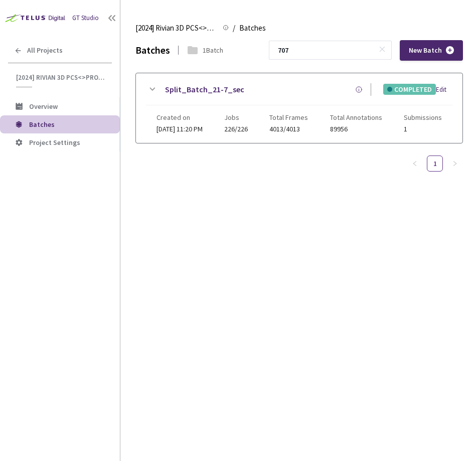
click at [219, 240] on div "Batches 1 Batch 707 New Batch Split_Batch_21-7_sec COMPLETED Edit Created on 11…" at bounding box center [298, 250] width 327 height 420
click at [336, 49] on input "707" at bounding box center [325, 50] width 107 height 18
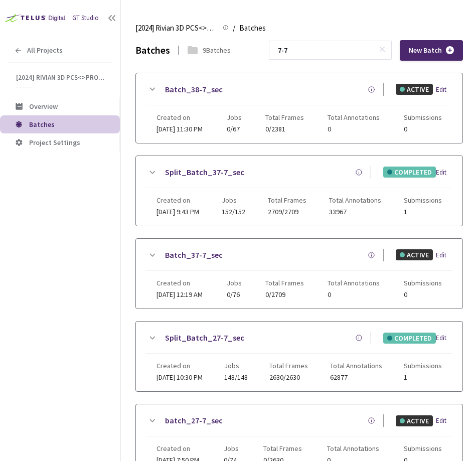
scroll to position [396, 0]
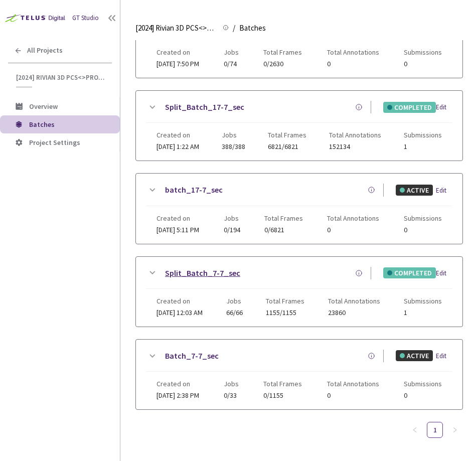
type input "7-7"
click at [222, 268] on link "Split_Batch_7-7_sec" at bounding box center [202, 273] width 75 height 13
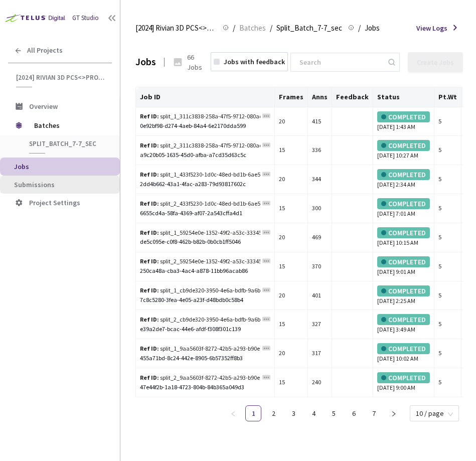
click at [48, 187] on span "Submissions" at bounding box center [34, 184] width 41 height 9
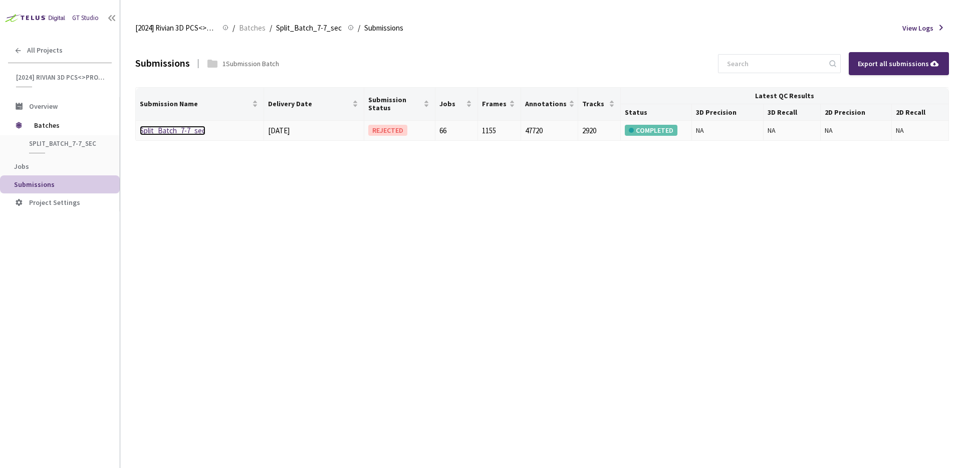
click at [167, 132] on link "Split_Batch_7-7_sec" at bounding box center [173, 131] width 66 height 10
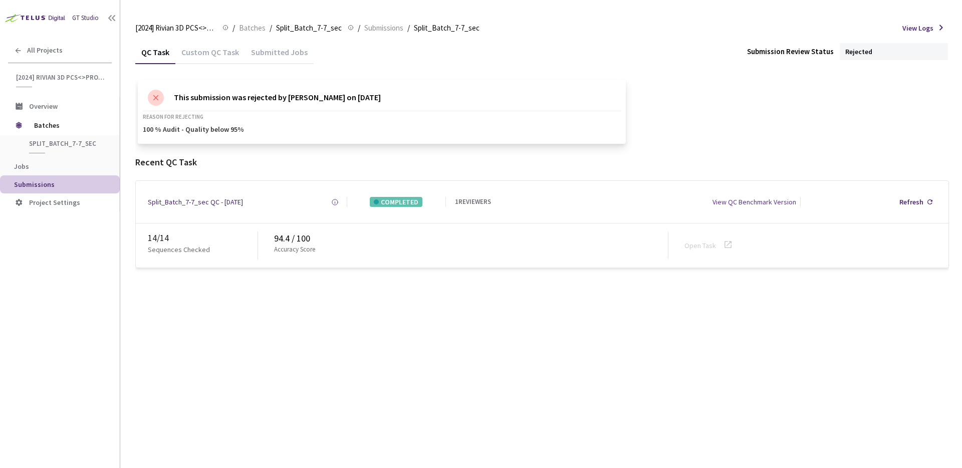
click at [199, 52] on div "Custom QC Task" at bounding box center [210, 55] width 70 height 17
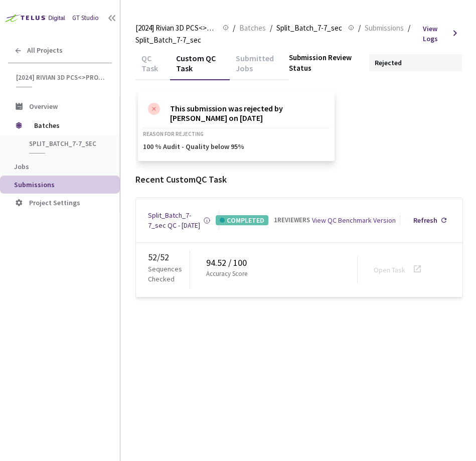
click at [143, 67] on div "QC Task" at bounding box center [152, 66] width 35 height 27
click at [183, 65] on div "Custom QC Task" at bounding box center [200, 66] width 60 height 27
click at [251, 31] on span "Batches" at bounding box center [252, 28] width 27 height 12
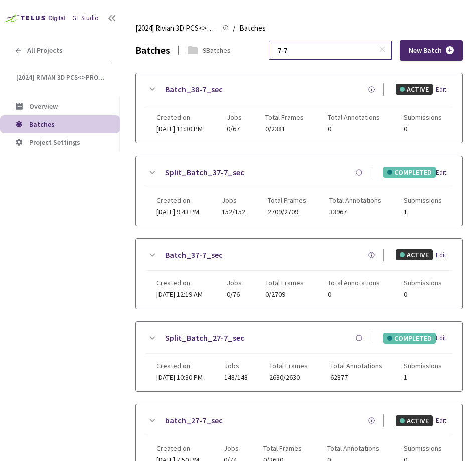
click at [338, 51] on input "7-7" at bounding box center [325, 50] width 107 height 18
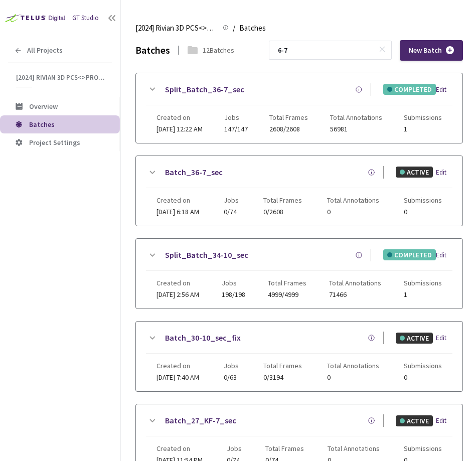
scroll to position [479, 0]
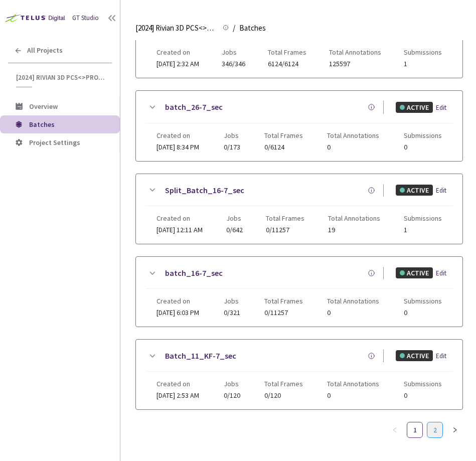
type input "6-7"
click at [436, 428] on link "2" at bounding box center [434, 429] width 15 height 15
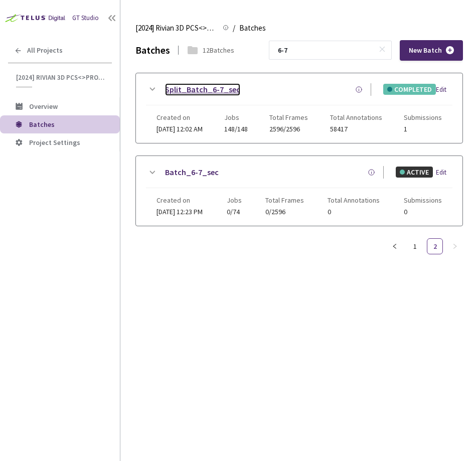
click at [181, 88] on link "Split_Batch_6-7_sec" at bounding box center [202, 89] width 75 height 13
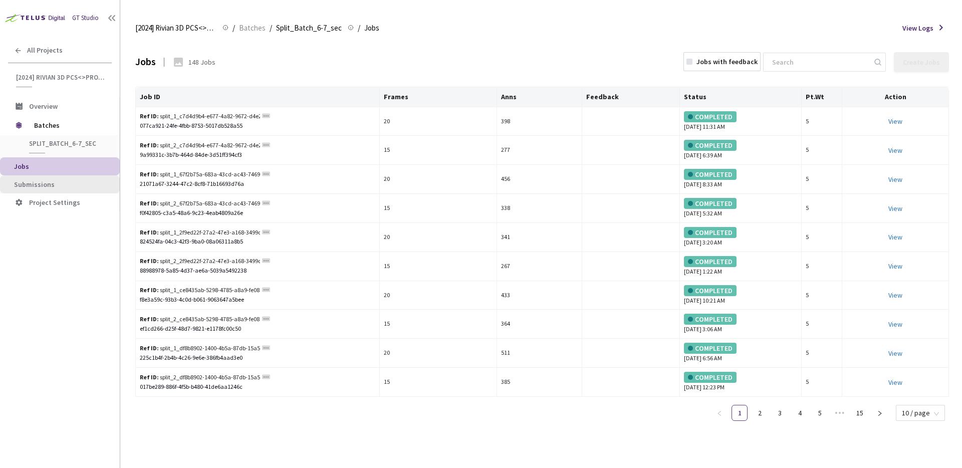
click at [56, 181] on span "Submissions" at bounding box center [63, 184] width 98 height 9
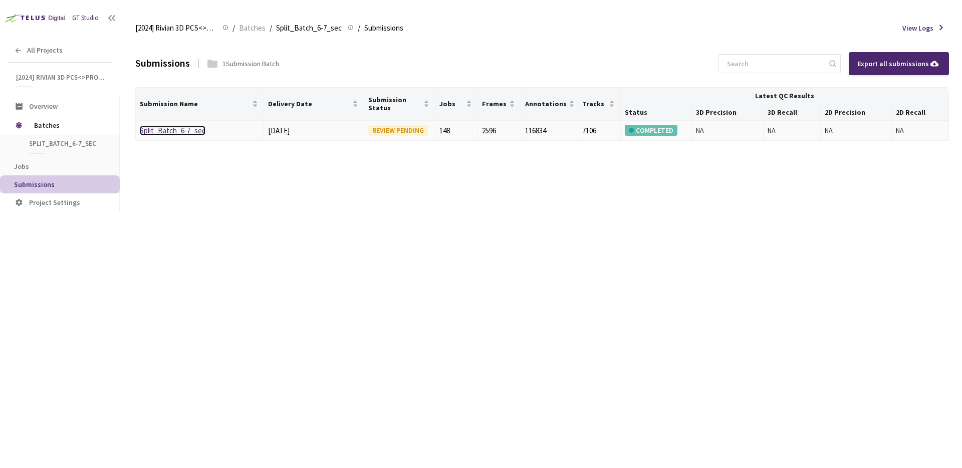
click at [164, 127] on link "Split_Batch_6-7_sec" at bounding box center [173, 131] width 66 height 10
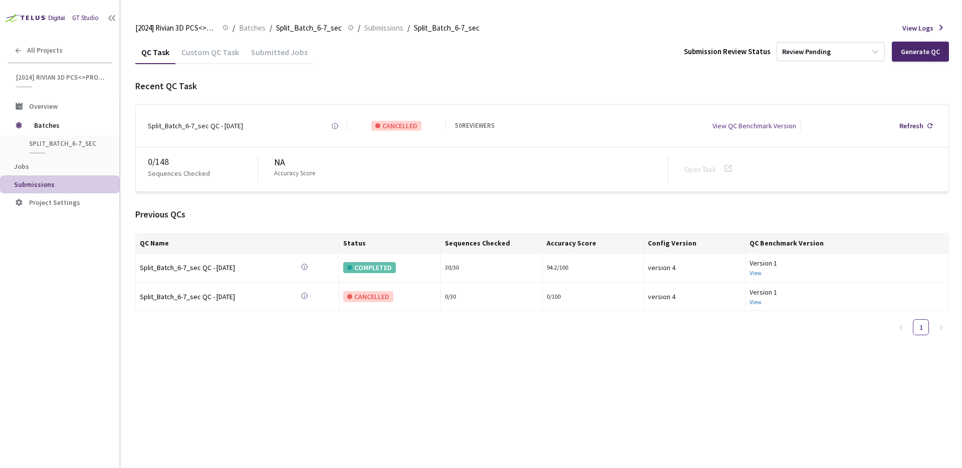
click at [215, 53] on div "Custom QC Task" at bounding box center [210, 55] width 70 height 17
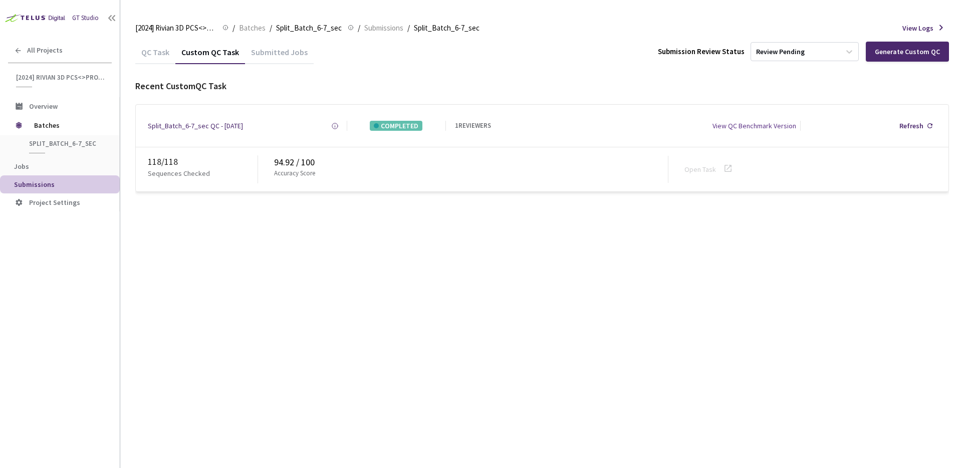
click at [164, 54] on div "QC Task" at bounding box center [155, 55] width 40 height 17
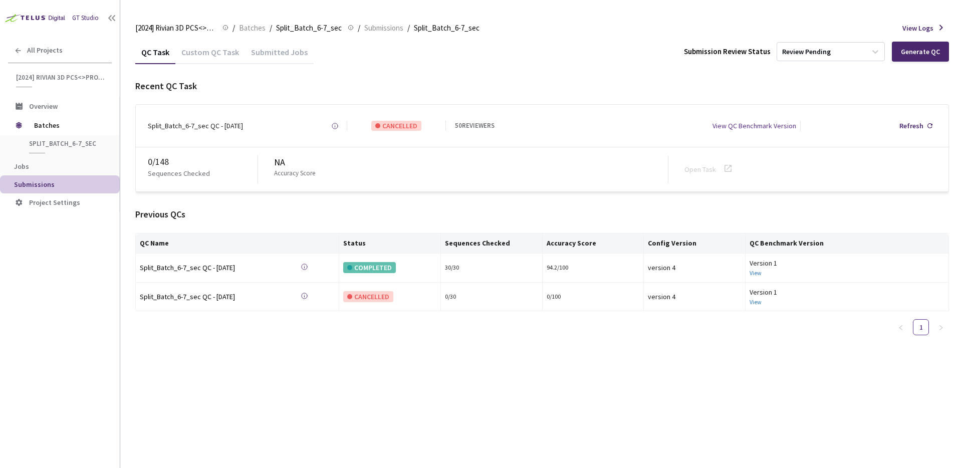
click at [214, 54] on div "Custom QC Task" at bounding box center [210, 55] width 70 height 17
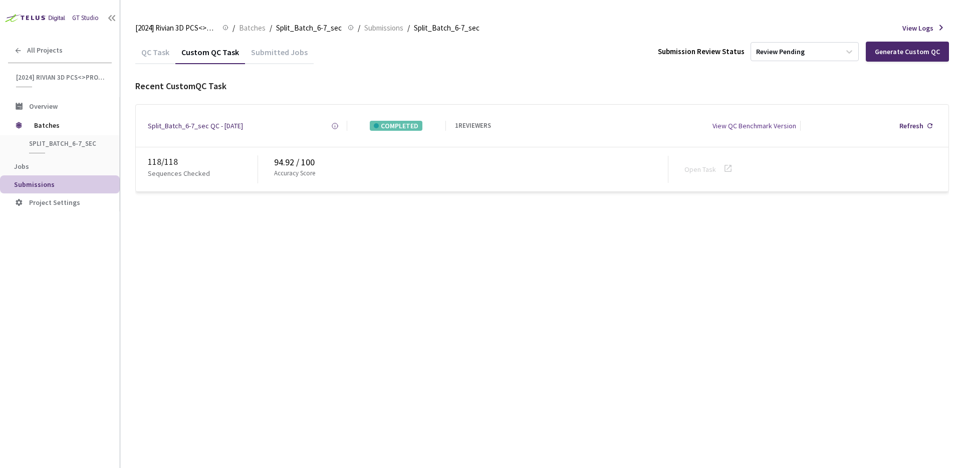
click at [160, 52] on div "QC Task" at bounding box center [155, 55] width 40 height 17
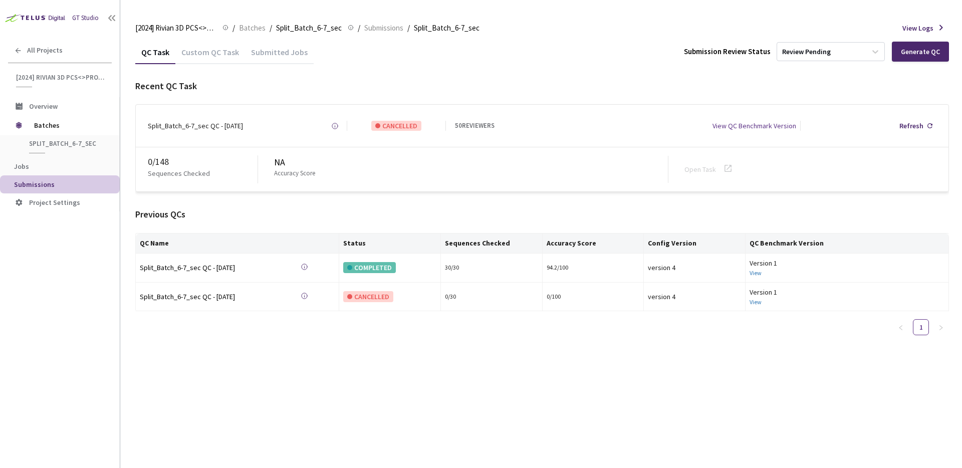
click at [206, 50] on div "Custom QC Task" at bounding box center [210, 55] width 70 height 17
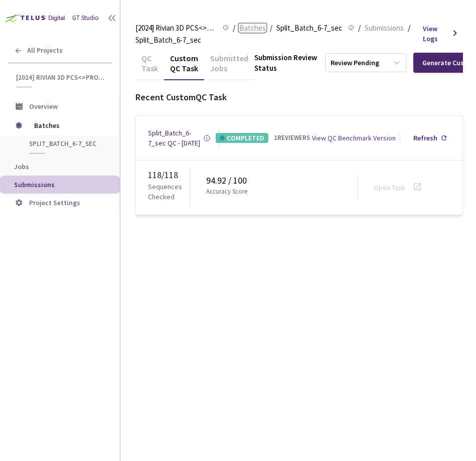
click at [254, 30] on span "Batches" at bounding box center [252, 28] width 27 height 12
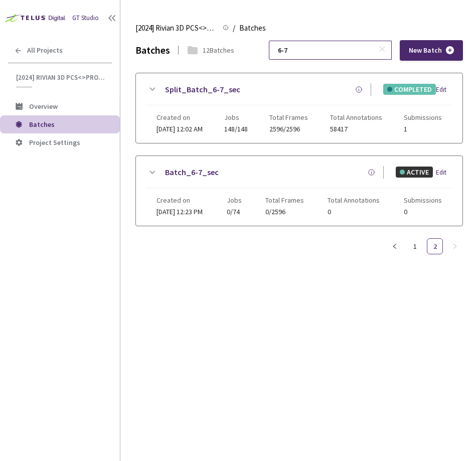
click at [382, 47] on icon at bounding box center [381, 49] width 7 height 7
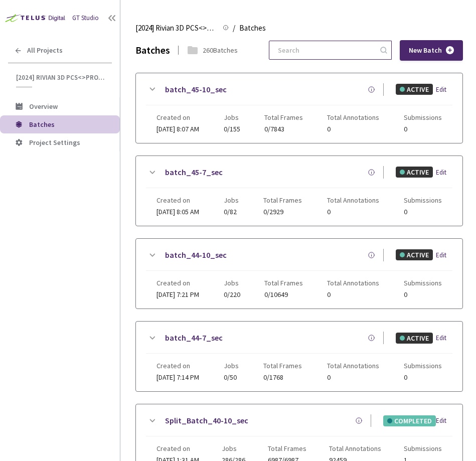
click at [345, 48] on input at bounding box center [325, 50] width 107 height 18
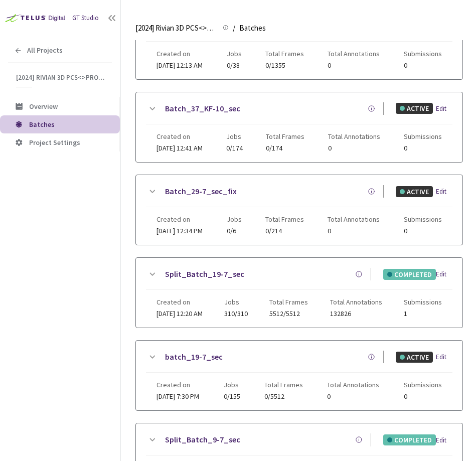
scroll to position [313, 0]
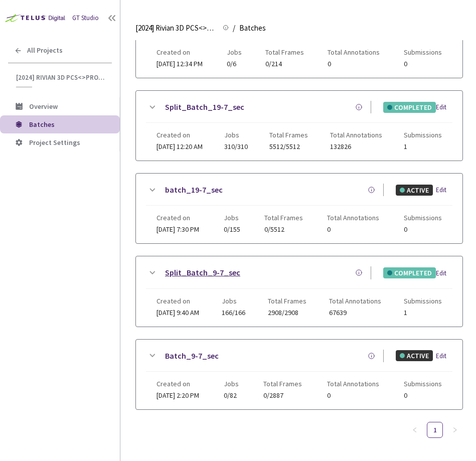
type input "9-7"
click at [178, 272] on link "Split_Batch_9-7_sec" at bounding box center [202, 272] width 75 height 13
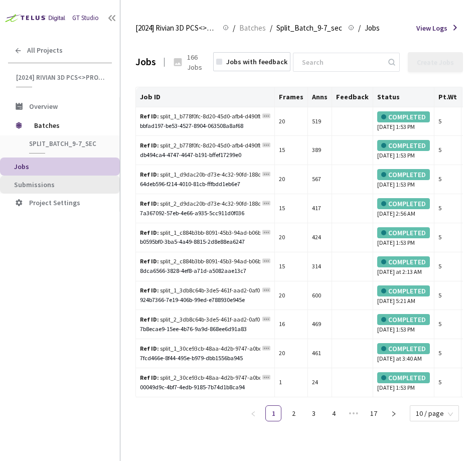
click at [33, 180] on span "Submissions" at bounding box center [34, 184] width 41 height 9
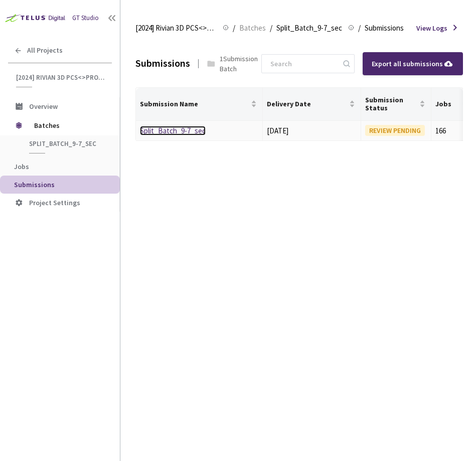
click at [160, 129] on link "Split_Batch_9-7_sec" at bounding box center [173, 131] width 66 height 10
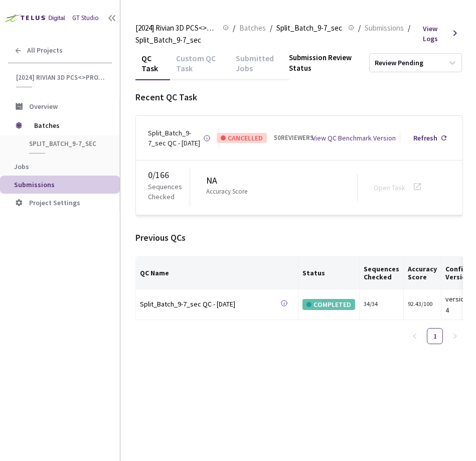
click at [188, 61] on div "Custom QC Task" at bounding box center [200, 66] width 60 height 27
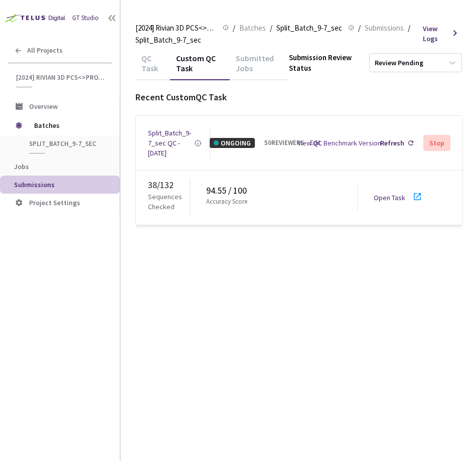
click at [149, 64] on div "QC Task" at bounding box center [152, 66] width 35 height 27
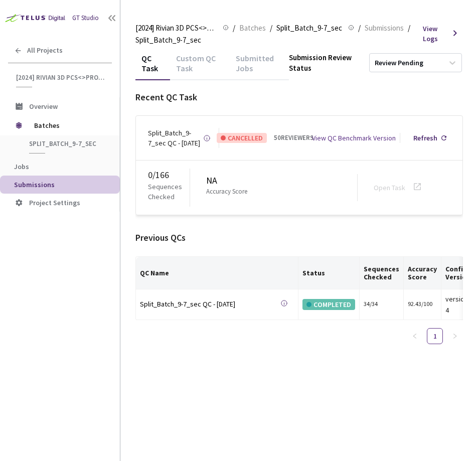
click at [194, 67] on div "Custom QC Task" at bounding box center [200, 66] width 60 height 27
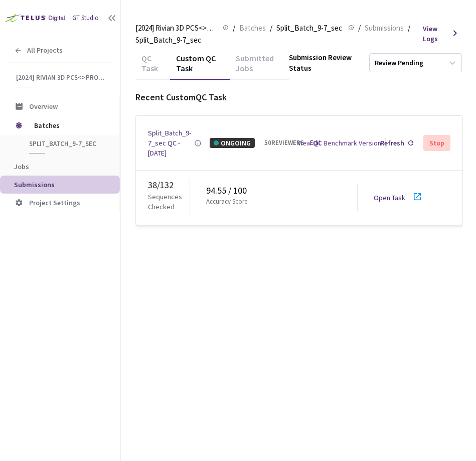
click at [197, 335] on div "QC Task Custom QC Task Submitted Jobs Submission Review Status Review Pending R…" at bounding box center [298, 255] width 327 height 409
click at [243, 26] on span "Batches" at bounding box center [252, 28] width 27 height 12
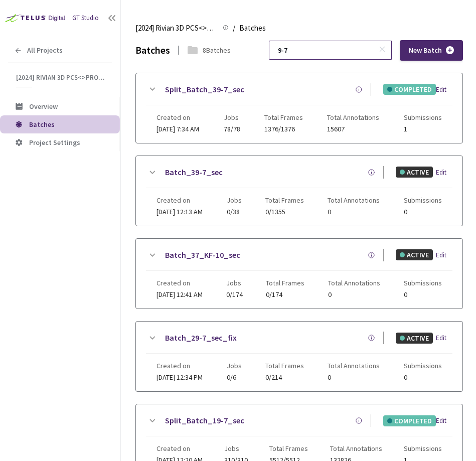
click at [343, 52] on input "9-7" at bounding box center [325, 50] width 107 height 18
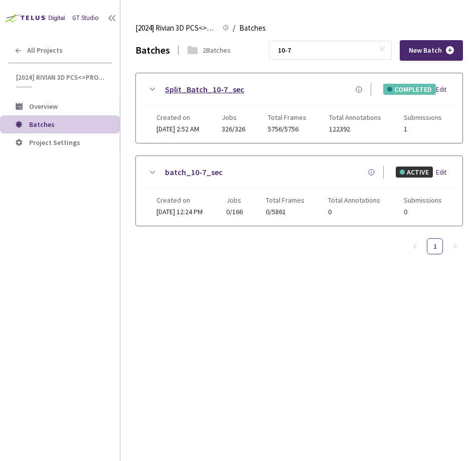
type input "10-7"
click at [194, 91] on link "Split_Batch_10-7_sec" at bounding box center [204, 89] width 79 height 13
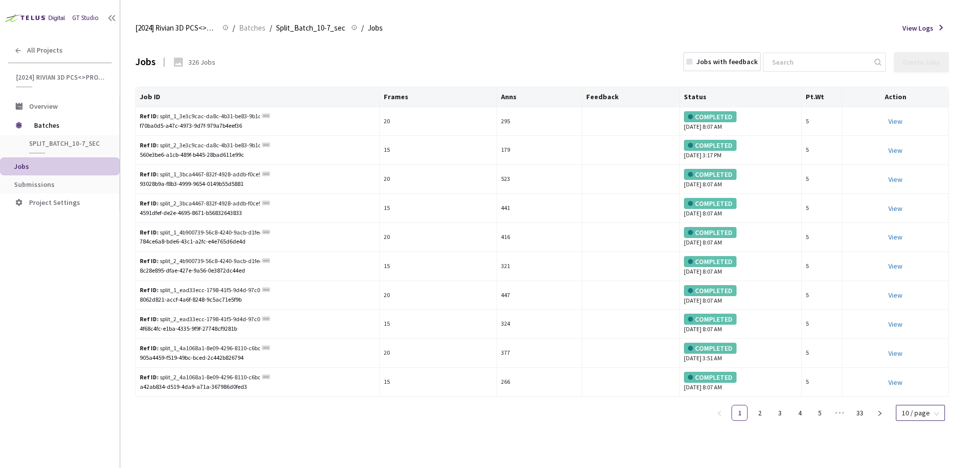
click at [910, 414] on span "10 / page" at bounding box center [920, 412] width 37 height 15
click at [922, 391] on div "100 / page" at bounding box center [920, 394] width 36 height 11
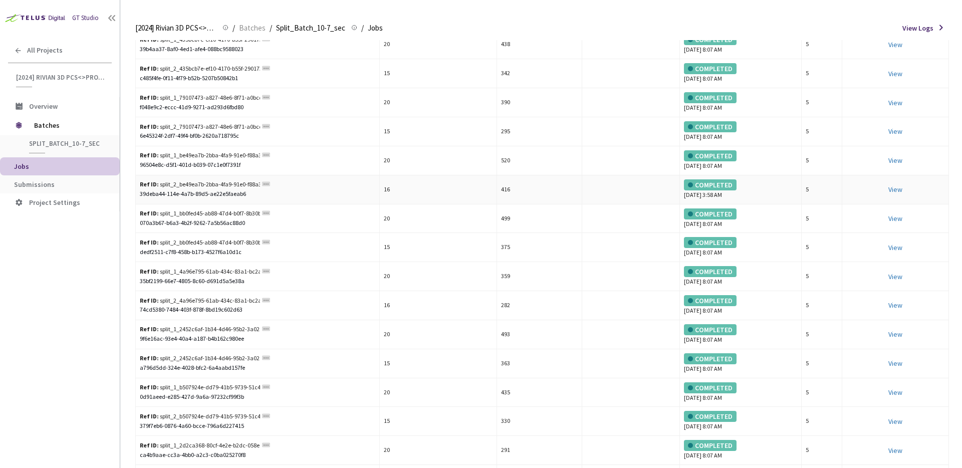
scroll to position [485, 0]
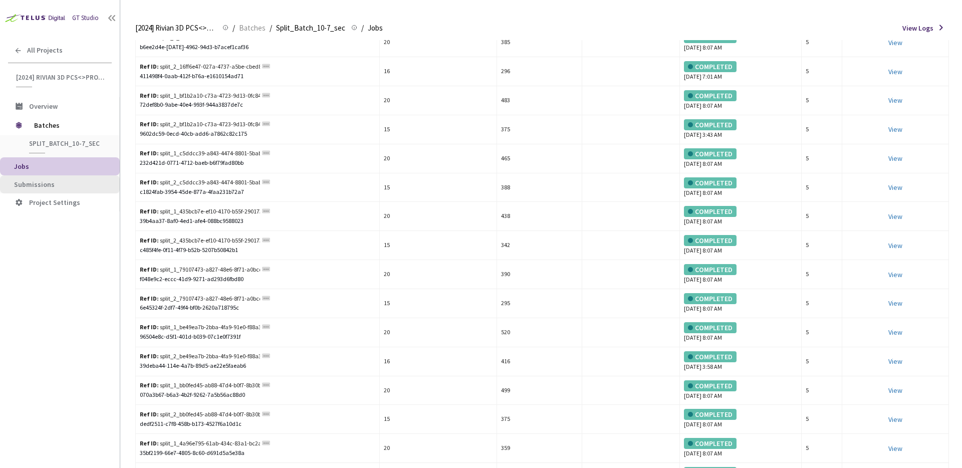
click at [66, 186] on span "Submissions" at bounding box center [63, 184] width 98 height 9
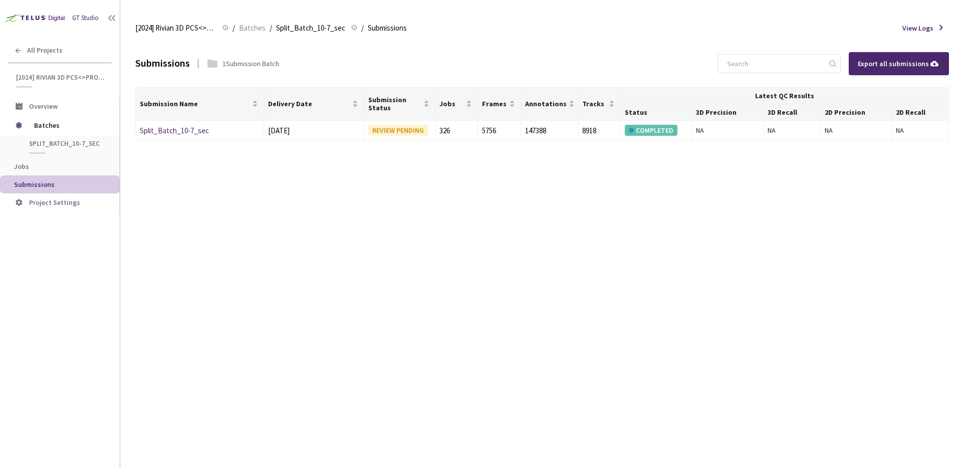
click at [195, 196] on div "Submissions 1 Submission Batch Export all submissions Submission Name Delivery …" at bounding box center [542, 254] width 814 height 428
click at [176, 127] on link "Split_Batch_10-7_sec" at bounding box center [174, 131] width 69 height 10
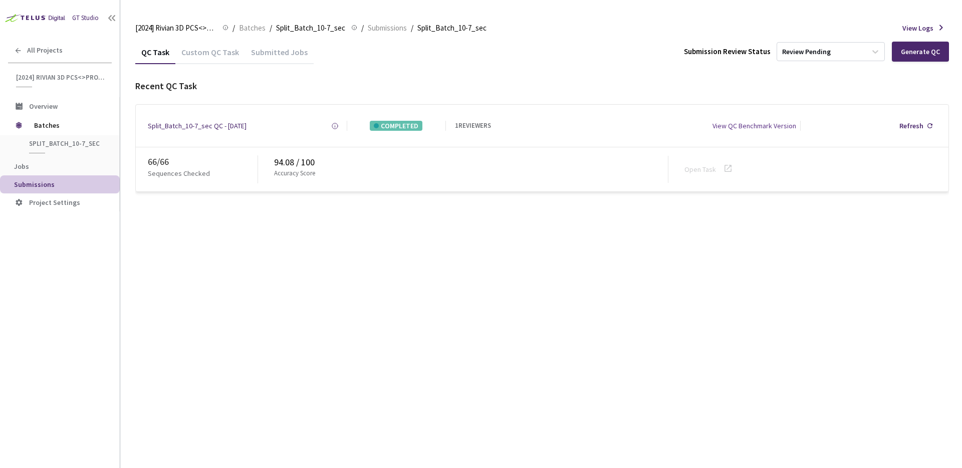
click at [204, 58] on div "Custom QC Task" at bounding box center [210, 55] width 70 height 17
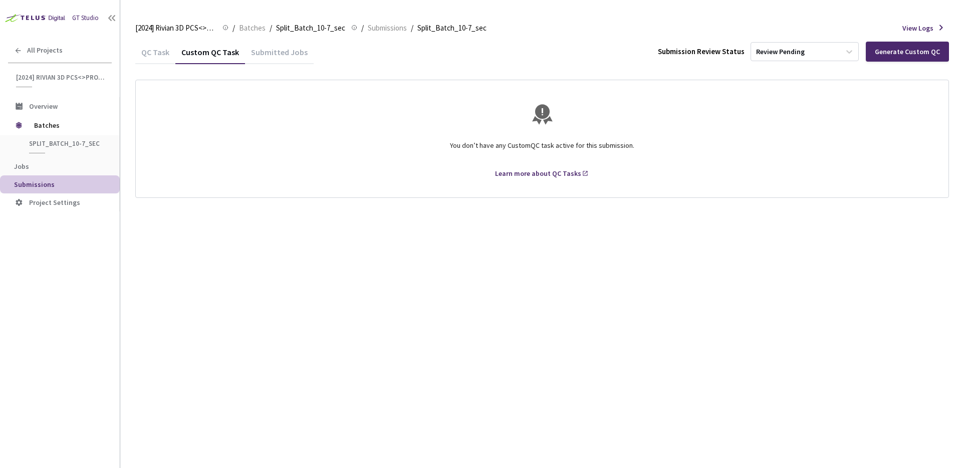
click at [156, 53] on div "QC Task" at bounding box center [155, 55] width 40 height 17
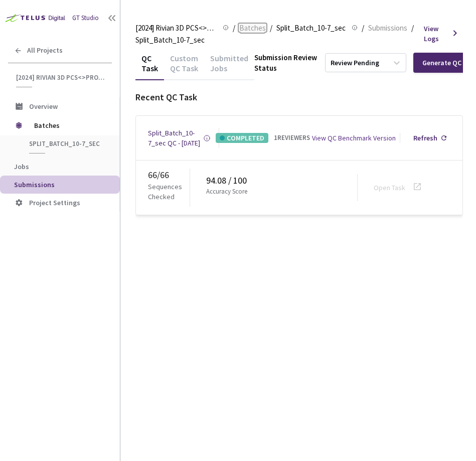
click at [253, 24] on span "Batches" at bounding box center [252, 28] width 27 height 12
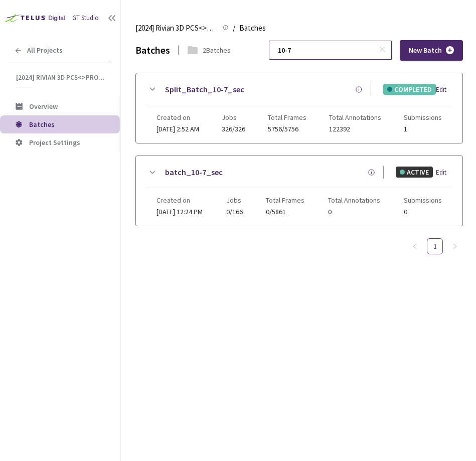
click at [344, 49] on input "10-7" at bounding box center [325, 50] width 107 height 18
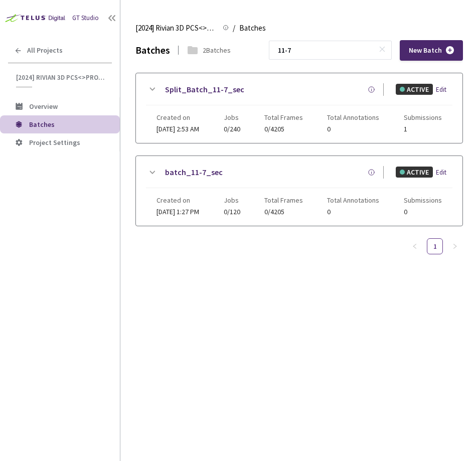
type input "11-7"
click at [309, 232] on div "Split_Batch_11-7_sec ACTIVE Edit Created on 23 Sep, 2024 at 2:53 AM Jobs 0/240 …" at bounding box center [298, 155] width 327 height 165
click at [173, 87] on link "Split_Batch_11-7_sec" at bounding box center [204, 89] width 79 height 13
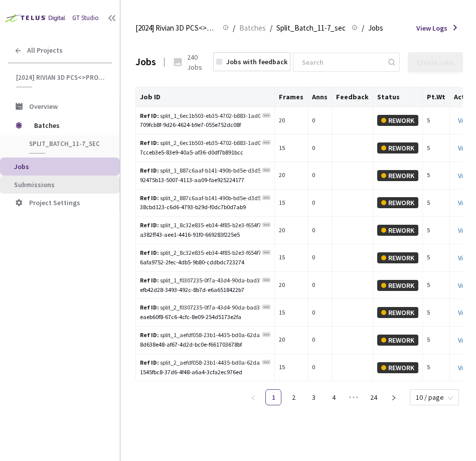
click at [48, 181] on span "Submissions" at bounding box center [34, 184] width 41 height 9
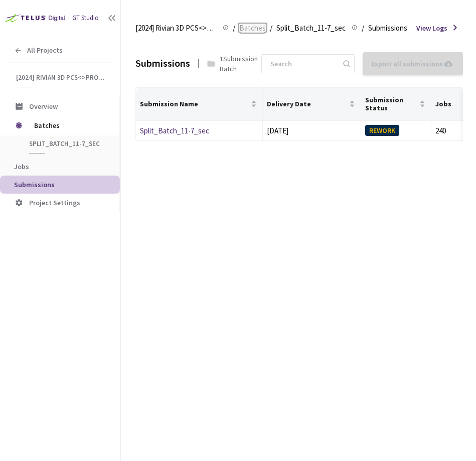
click at [254, 24] on span "Batches" at bounding box center [252, 28] width 27 height 12
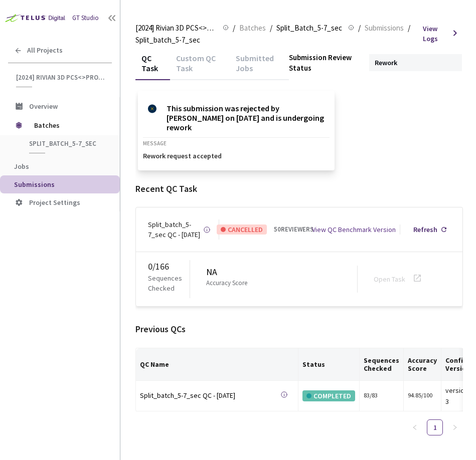
click at [201, 60] on div "Custom QC Task" at bounding box center [200, 66] width 60 height 27
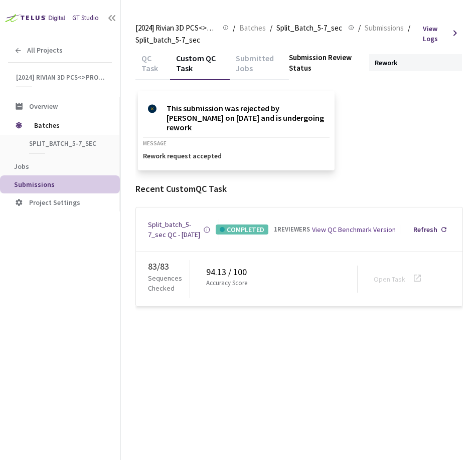
click at [245, 62] on div "Submitted Jobs" at bounding box center [259, 66] width 59 height 27
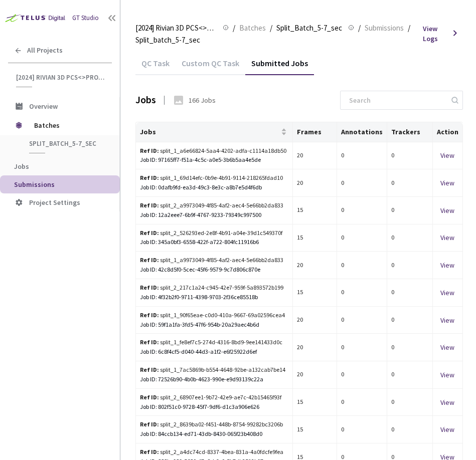
click at [194, 56] on div "Custom QC Task" at bounding box center [210, 62] width 70 height 22
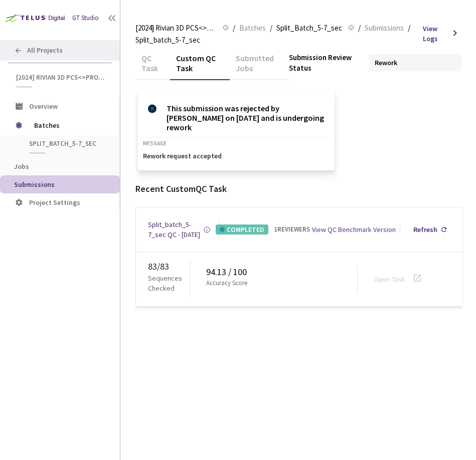
click at [36, 57] on div "All Projects" at bounding box center [60, 50] width 120 height 21
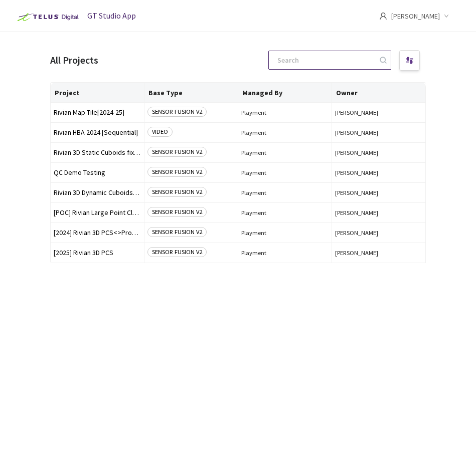
click at [312, 64] on input at bounding box center [324, 60] width 107 height 18
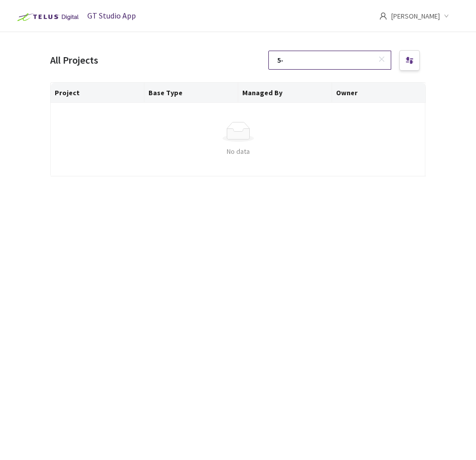
type input "5"
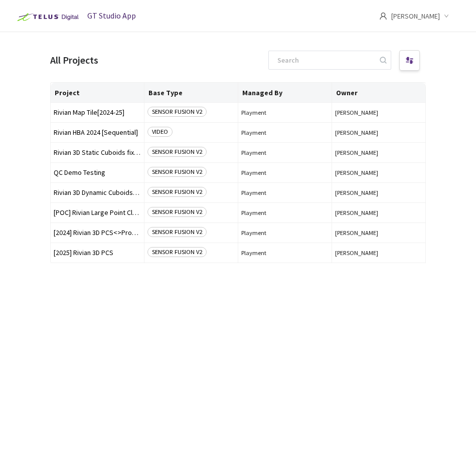
click at [170, 375] on div "Project Base Type Managed By Owner Rivian Map Tile[2024-25] SENSOR FUSION V2 Pl…" at bounding box center [237, 262] width 375 height 360
click at [88, 237] on td "[2024] Rivian 3D PCS<>Production [2024] Rivian 3D PCS<>Production" at bounding box center [98, 233] width 94 height 20
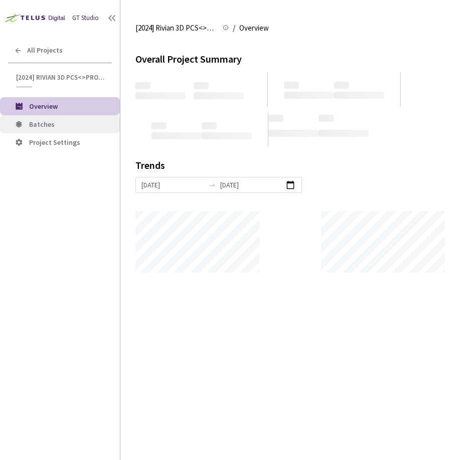
scroll to position [460, 476]
click at [53, 117] on li "Batches" at bounding box center [60, 124] width 120 height 18
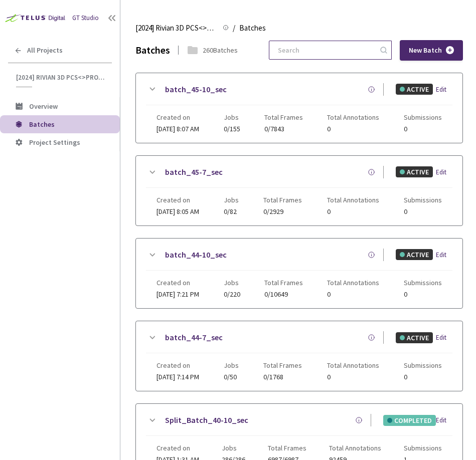
click at [331, 48] on input at bounding box center [325, 50] width 107 height 18
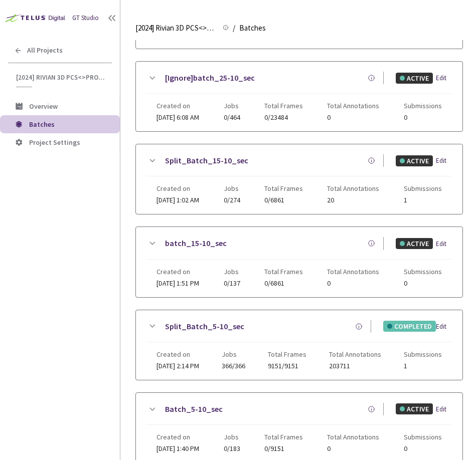
scroll to position [396, 0]
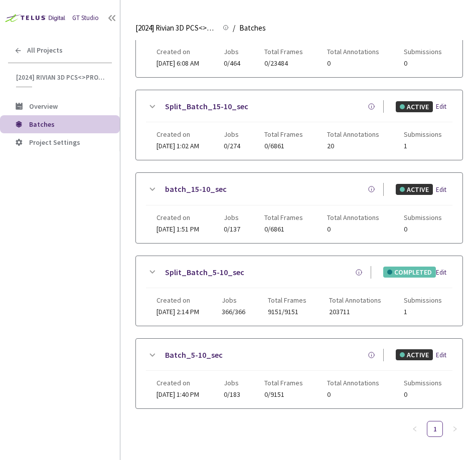
type input "5-10"
click at [155, 278] on icon at bounding box center [152, 272] width 12 height 12
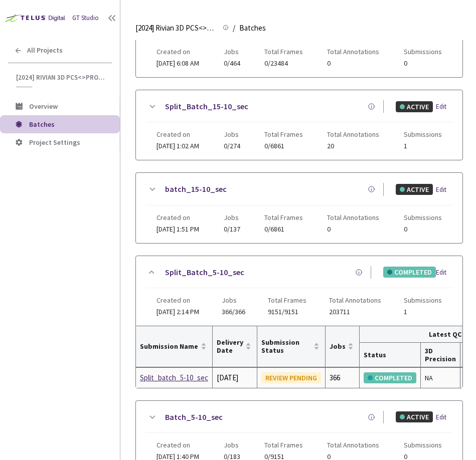
scroll to position [395, 0]
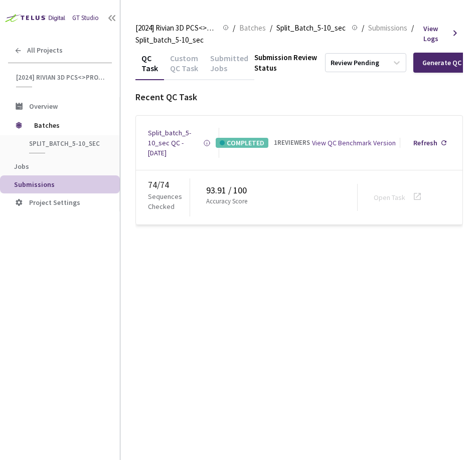
click at [244, 245] on div "QC Task Custom QC Task Submitted Jobs Submission Review Status Review Pending G…" at bounding box center [298, 255] width 327 height 409
click at [180, 58] on div "Custom QC Task" at bounding box center [184, 66] width 40 height 27
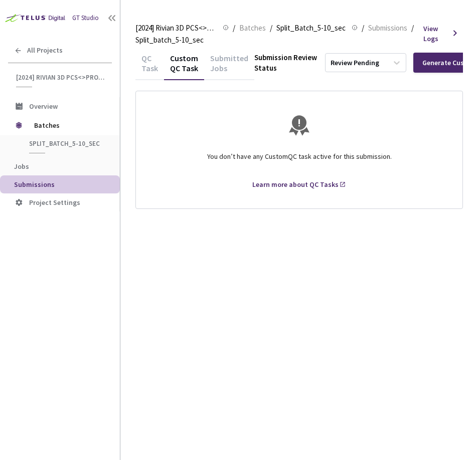
click at [144, 59] on div "QC Task" at bounding box center [149, 66] width 29 height 27
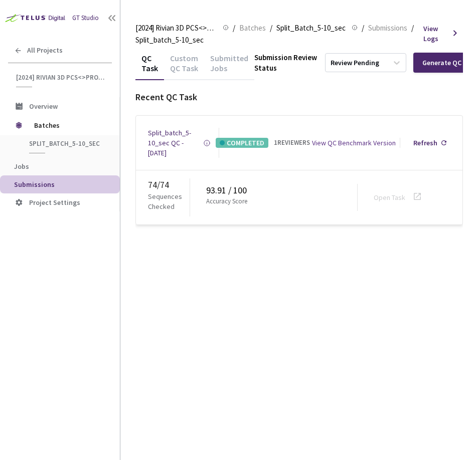
click at [162, 387] on div "QC Task Custom QC Task Submitted Jobs Submission Review Status Review Pending G…" at bounding box center [298, 255] width 327 height 409
click at [240, 30] on span "Batches" at bounding box center [252, 28] width 27 height 12
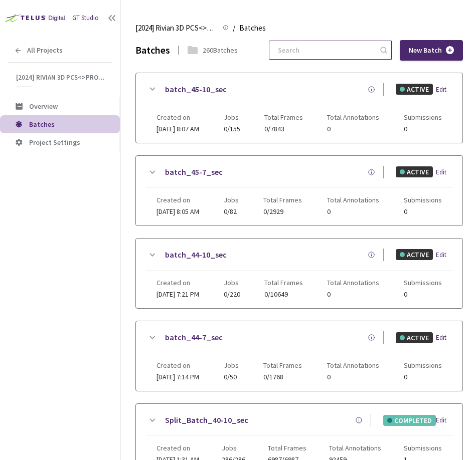
click at [342, 47] on input at bounding box center [325, 50] width 107 height 18
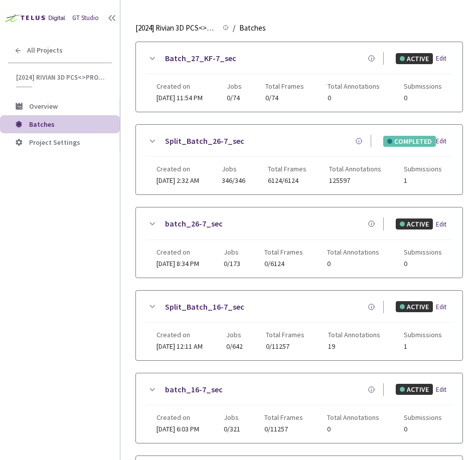
scroll to position [479, 0]
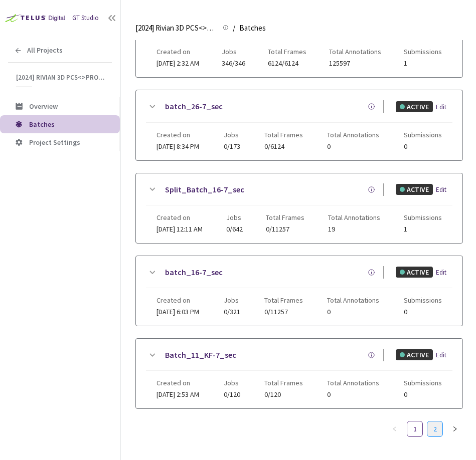
type input "6-7"
click at [428, 436] on link "2" at bounding box center [434, 429] width 15 height 15
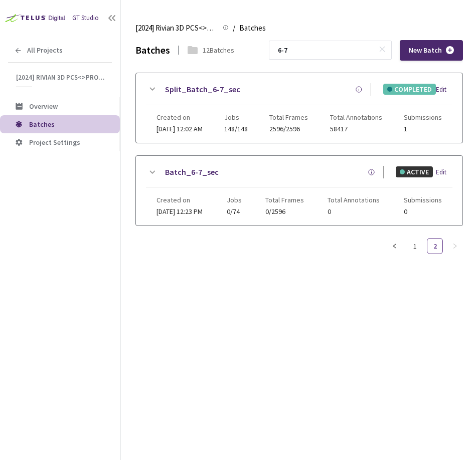
click at [153, 83] on icon at bounding box center [152, 89] width 12 height 12
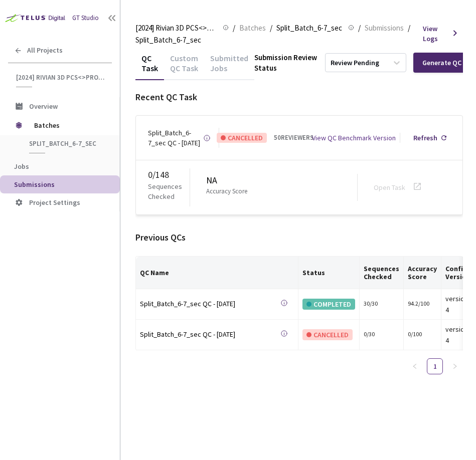
click at [183, 60] on div "Custom QC Task" at bounding box center [184, 66] width 40 height 27
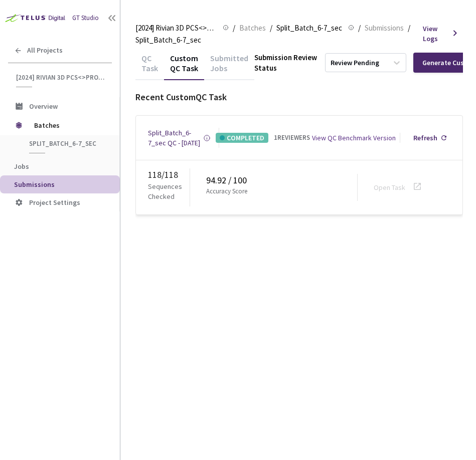
click at [147, 55] on div "QC Task" at bounding box center [149, 66] width 29 height 27
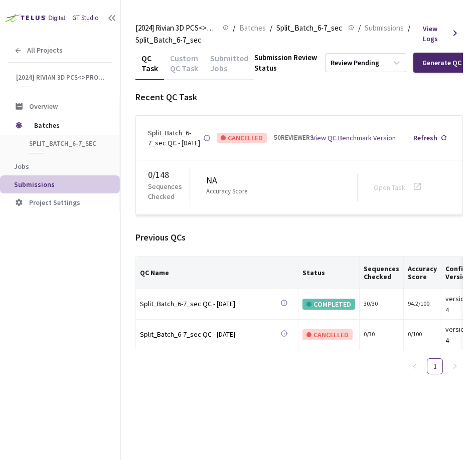
click at [175, 58] on div "Custom QC Task" at bounding box center [184, 66] width 40 height 27
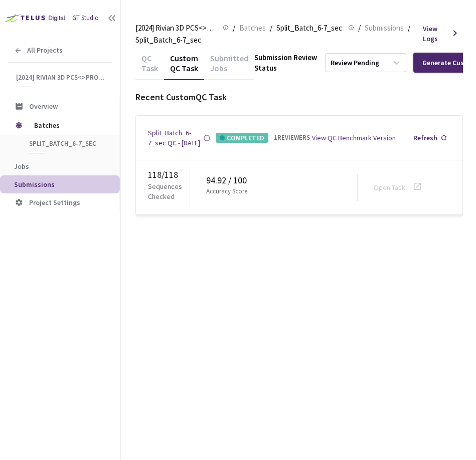
click at [225, 60] on div "Submitted Jobs" at bounding box center [229, 66] width 50 height 27
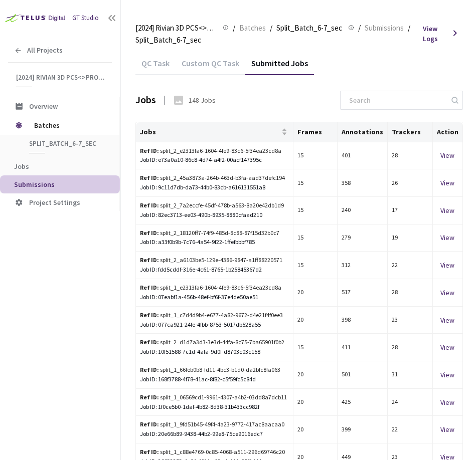
click at [188, 56] on div "Custom QC Task" at bounding box center [210, 62] width 70 height 22
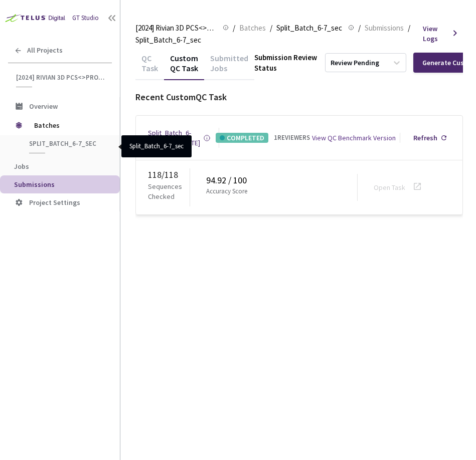
click at [251, 35] on ol "[2024] Rivian 3D PCS<>Production [2024] Rivian 3D PCS<>Production / Batches / S…" at bounding box center [278, 33] width 287 height 23
click at [251, 33] on span "Batches" at bounding box center [252, 28] width 27 height 12
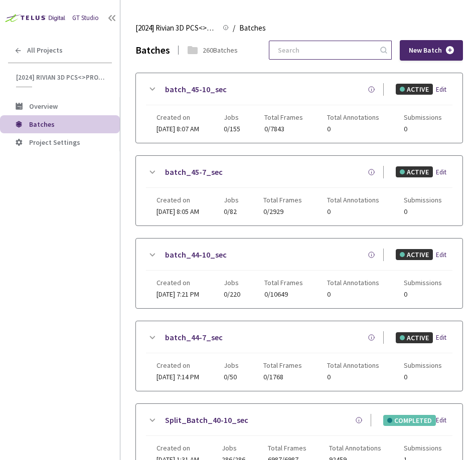
click at [356, 55] on input at bounding box center [325, 50] width 107 height 18
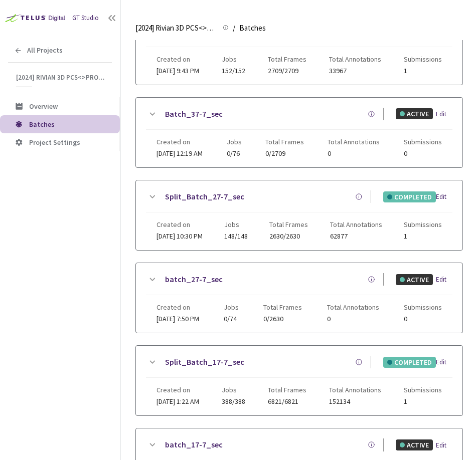
scroll to position [396, 0]
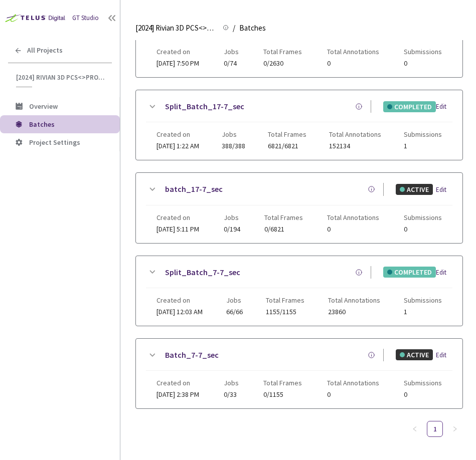
type input "7-7"
click at [151, 271] on icon at bounding box center [152, 272] width 12 height 12
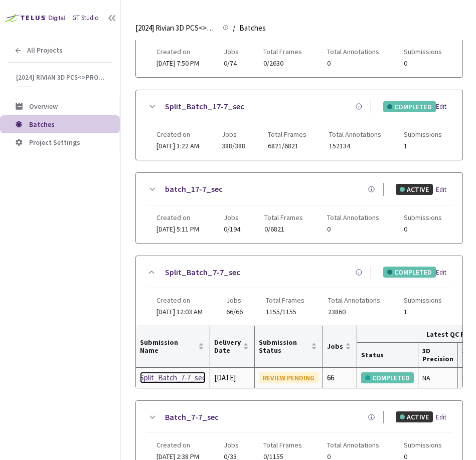
click at [180, 384] on div "Split_Batch_7-7_sec" at bounding box center [173, 378] width 66 height 12
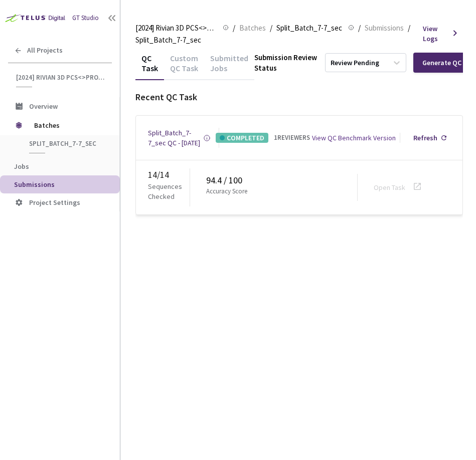
click at [179, 63] on div "Custom QC Task" at bounding box center [184, 66] width 40 height 27
click at [148, 62] on div "QC Task" at bounding box center [149, 66] width 29 height 27
click at [190, 66] on div "Custom QC Task" at bounding box center [184, 66] width 40 height 27
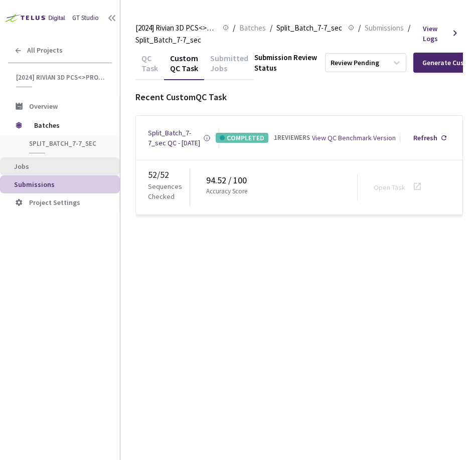
click at [32, 167] on span "Jobs" at bounding box center [63, 166] width 98 height 9
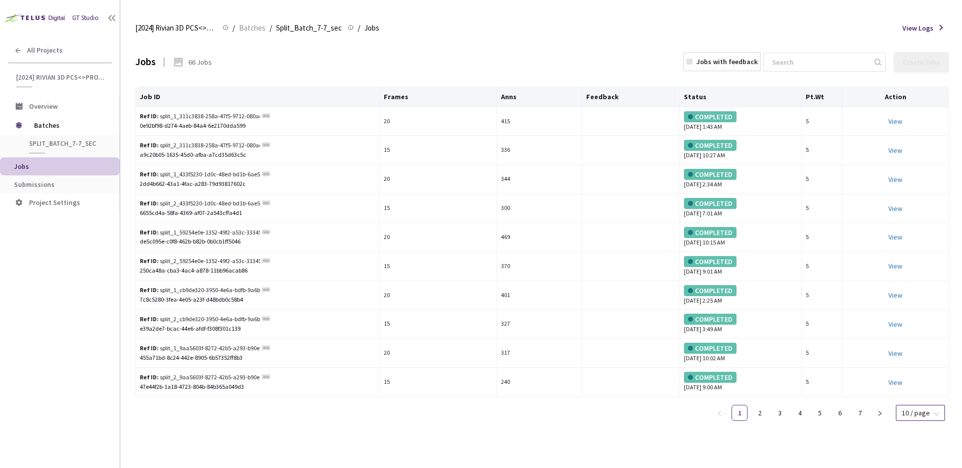
click at [475, 410] on span "10 / page" at bounding box center [920, 412] width 37 height 15
click at [475, 395] on div "100 / page" at bounding box center [920, 394] width 36 height 11
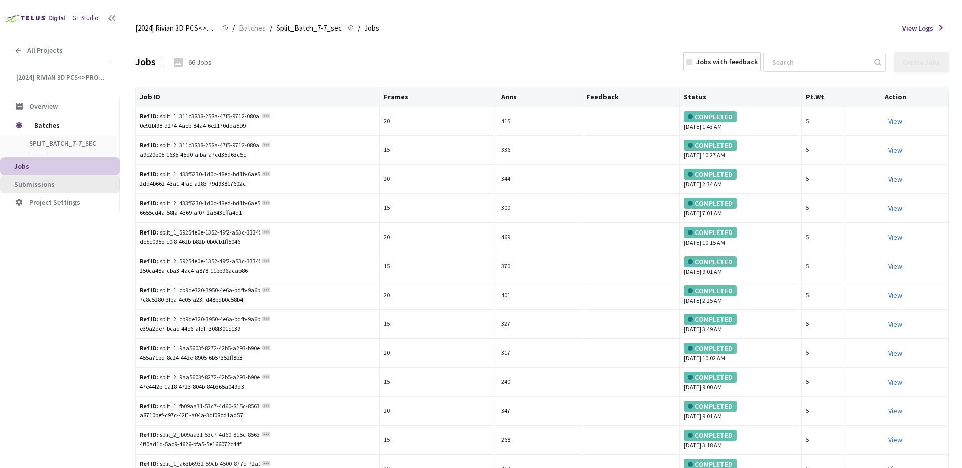
click at [43, 182] on span "Submissions" at bounding box center [34, 184] width 41 height 9
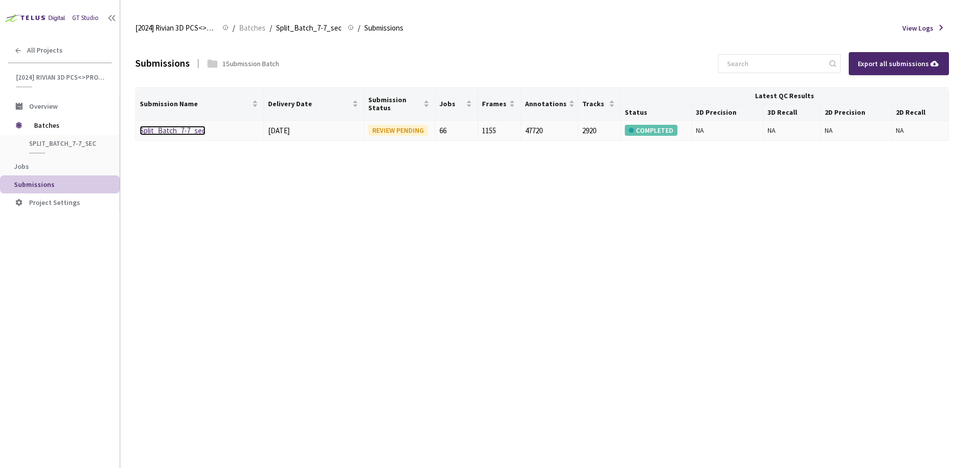
click at [175, 132] on link "Split_Batch_7-7_sec" at bounding box center [173, 131] width 66 height 10
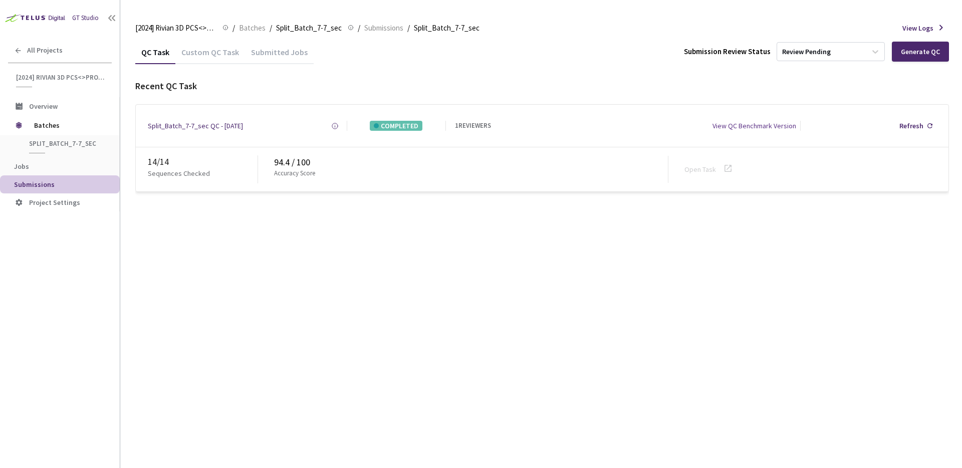
click at [212, 57] on div "Custom QC Task" at bounding box center [210, 55] width 70 height 17
click at [149, 56] on div "QC Task" at bounding box center [155, 55] width 40 height 17
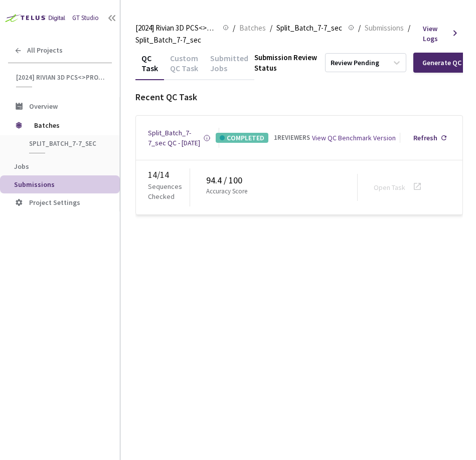
click at [240, 279] on div "QC Task Custom QC Task Submitted Jobs Submission Review Status Review Pending G…" at bounding box center [298, 255] width 327 height 409
click at [181, 65] on div "Custom QC Task" at bounding box center [184, 66] width 40 height 27
click at [146, 63] on div "QC Task" at bounding box center [149, 66] width 29 height 27
click at [174, 66] on div "Custom QC Task" at bounding box center [184, 66] width 40 height 27
click at [150, 65] on div "QC Task" at bounding box center [149, 66] width 29 height 27
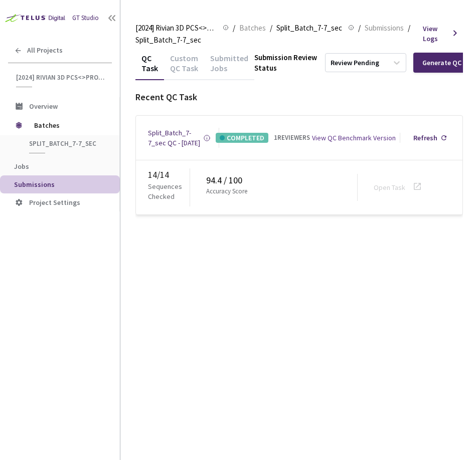
click at [356, 102] on div "Recent QC Task" at bounding box center [298, 97] width 327 height 13
click at [359, 67] on div "Review Pending" at bounding box center [356, 63] width 62 height 16
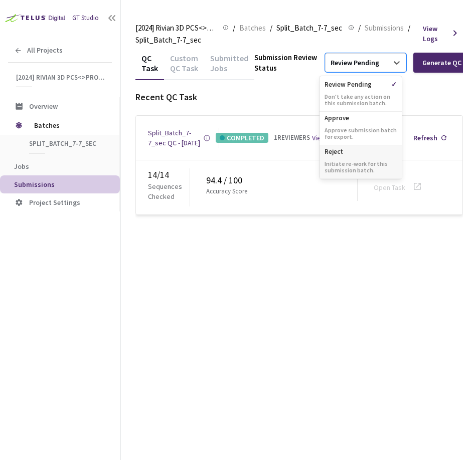
click at [347, 158] on div "Reject Initiate re-work for this submission batch." at bounding box center [360, 162] width 82 height 34
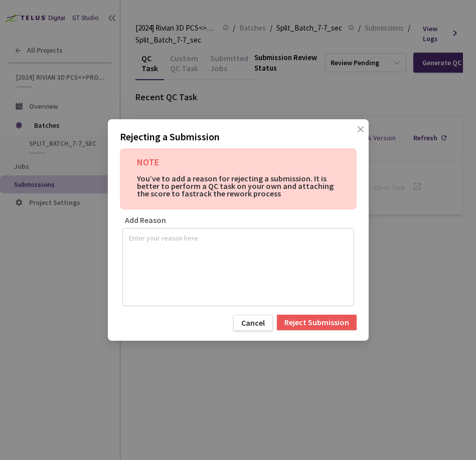
click at [227, 236] on textarea at bounding box center [238, 266] width 219 height 70
type textarea "100 % Audit - Quality below 95%"
click at [191, 313] on div "Rejecting a Submission NOTE You’ve to add a reason for rejecting a submission. …" at bounding box center [238, 230] width 261 height 222
click at [317, 323] on div "Reject Submission" at bounding box center [316, 322] width 65 height 8
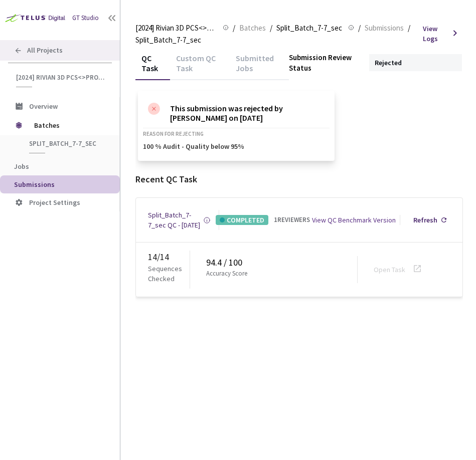
click at [59, 50] on span "All Projects" at bounding box center [45, 50] width 36 height 9
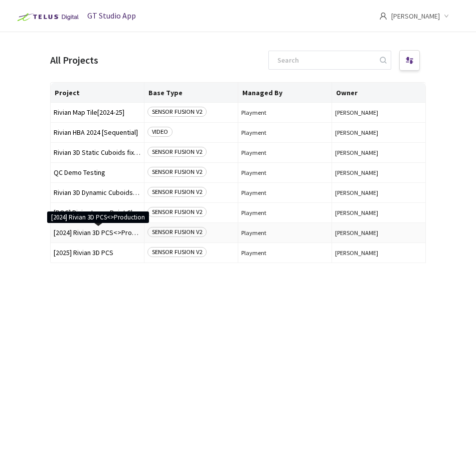
click at [84, 231] on span "[2024] Rivian 3D PCS<>Production" at bounding box center [97, 233] width 87 height 8
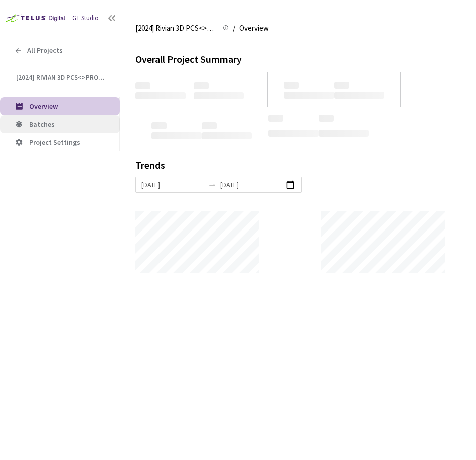
click at [66, 121] on span "Batches" at bounding box center [70, 124] width 83 height 9
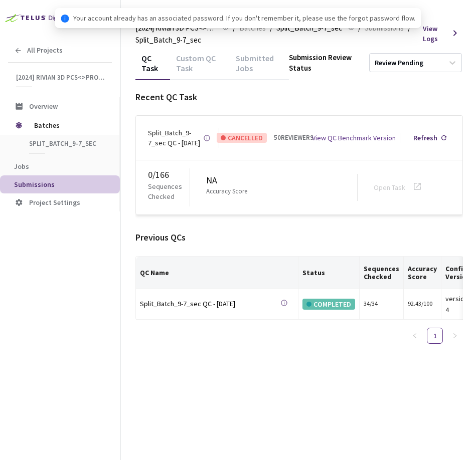
click at [197, 68] on div "Custom QC Task" at bounding box center [200, 66] width 60 height 27
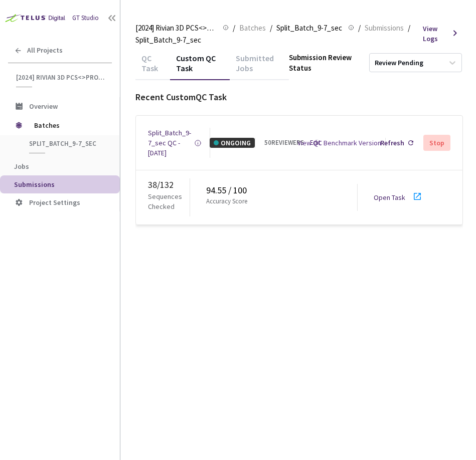
click at [146, 65] on div "QC Task" at bounding box center [152, 66] width 35 height 27
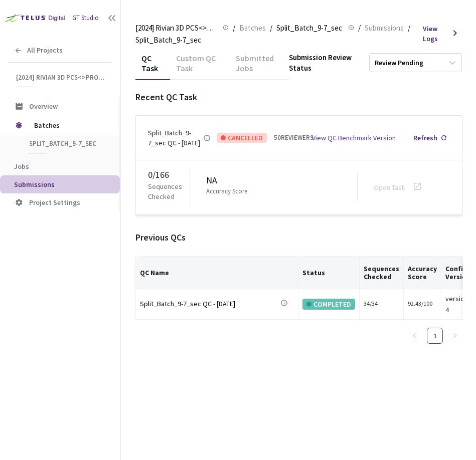
click at [196, 71] on div "Custom QC Task" at bounding box center [200, 66] width 60 height 27
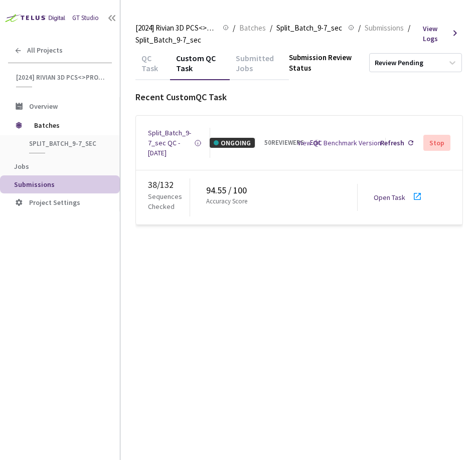
click at [242, 71] on div "Submitted Jobs" at bounding box center [259, 66] width 59 height 27
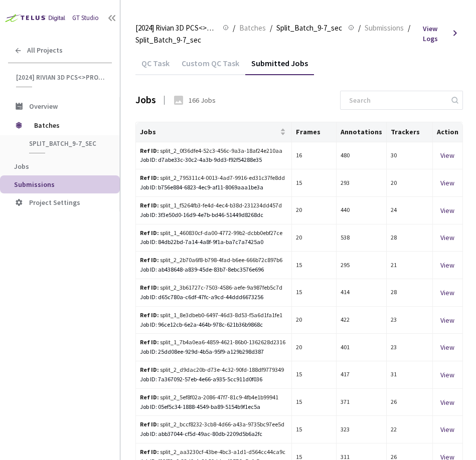
click at [179, 64] on div "Custom QC Task" at bounding box center [210, 66] width 70 height 17
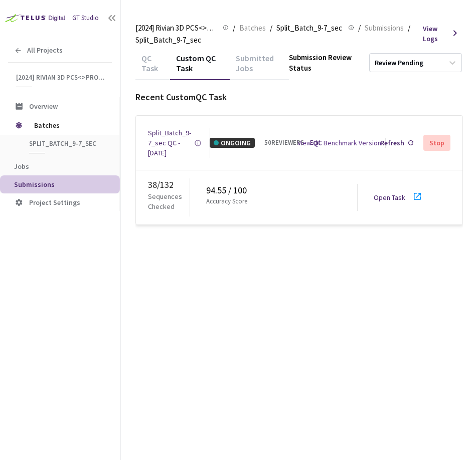
click at [149, 65] on div "QC Task" at bounding box center [152, 66] width 35 height 27
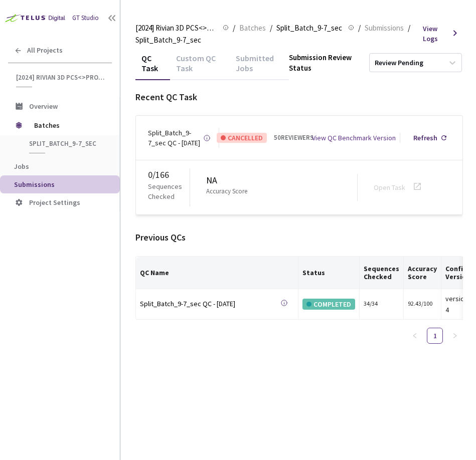
click at [188, 63] on div "Custom QC Task" at bounding box center [200, 66] width 60 height 27
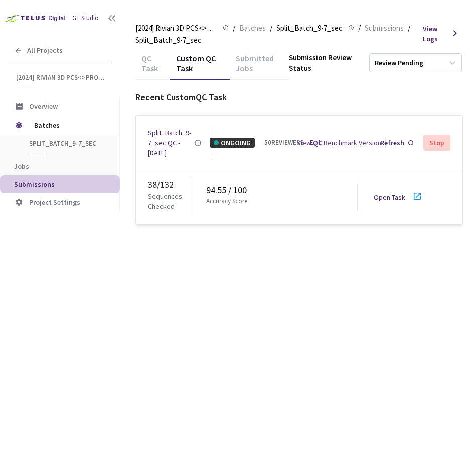
click at [148, 63] on div "QC Task" at bounding box center [152, 66] width 35 height 27
